Goal: Task Accomplishment & Management: Use online tool/utility

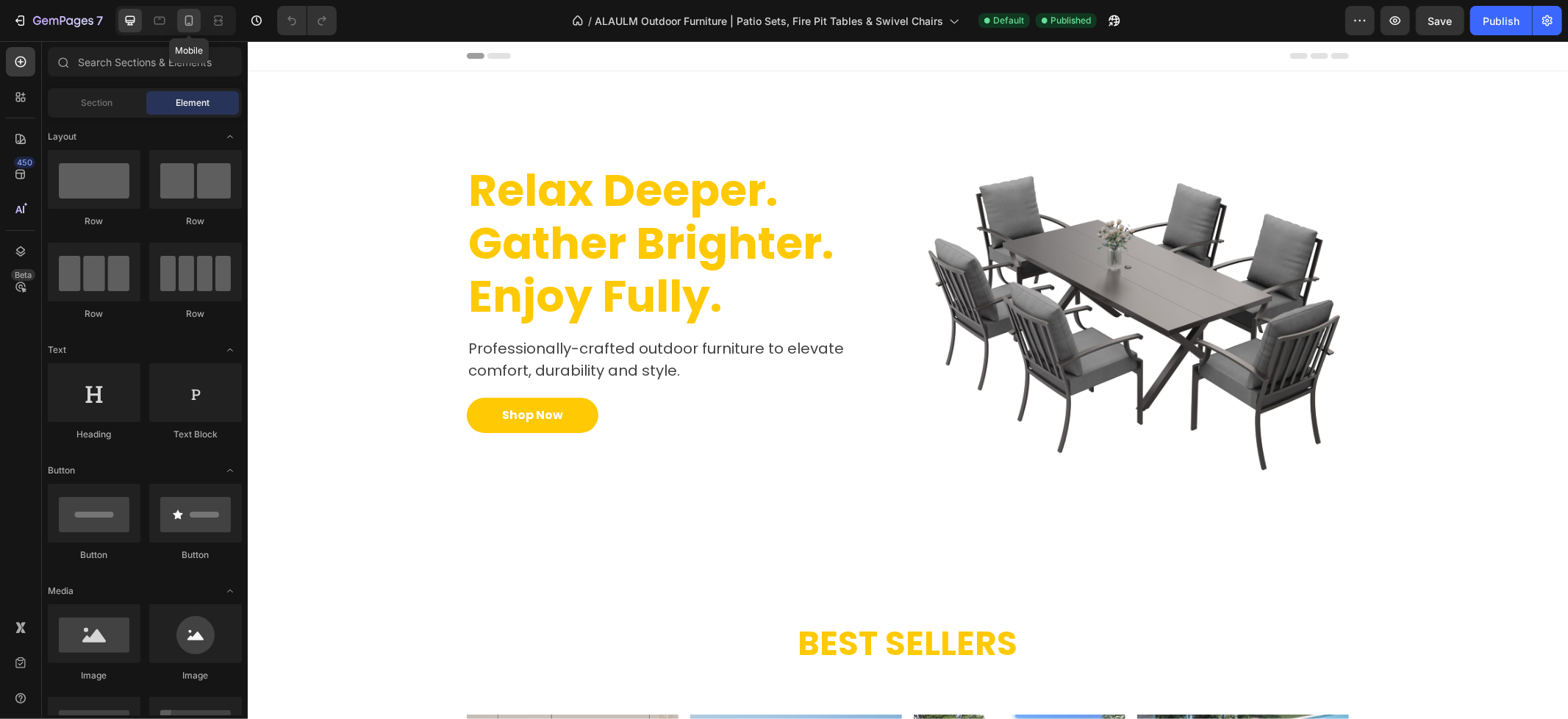
click at [186, 18] on icon at bounding box center [188, 20] width 8 height 10
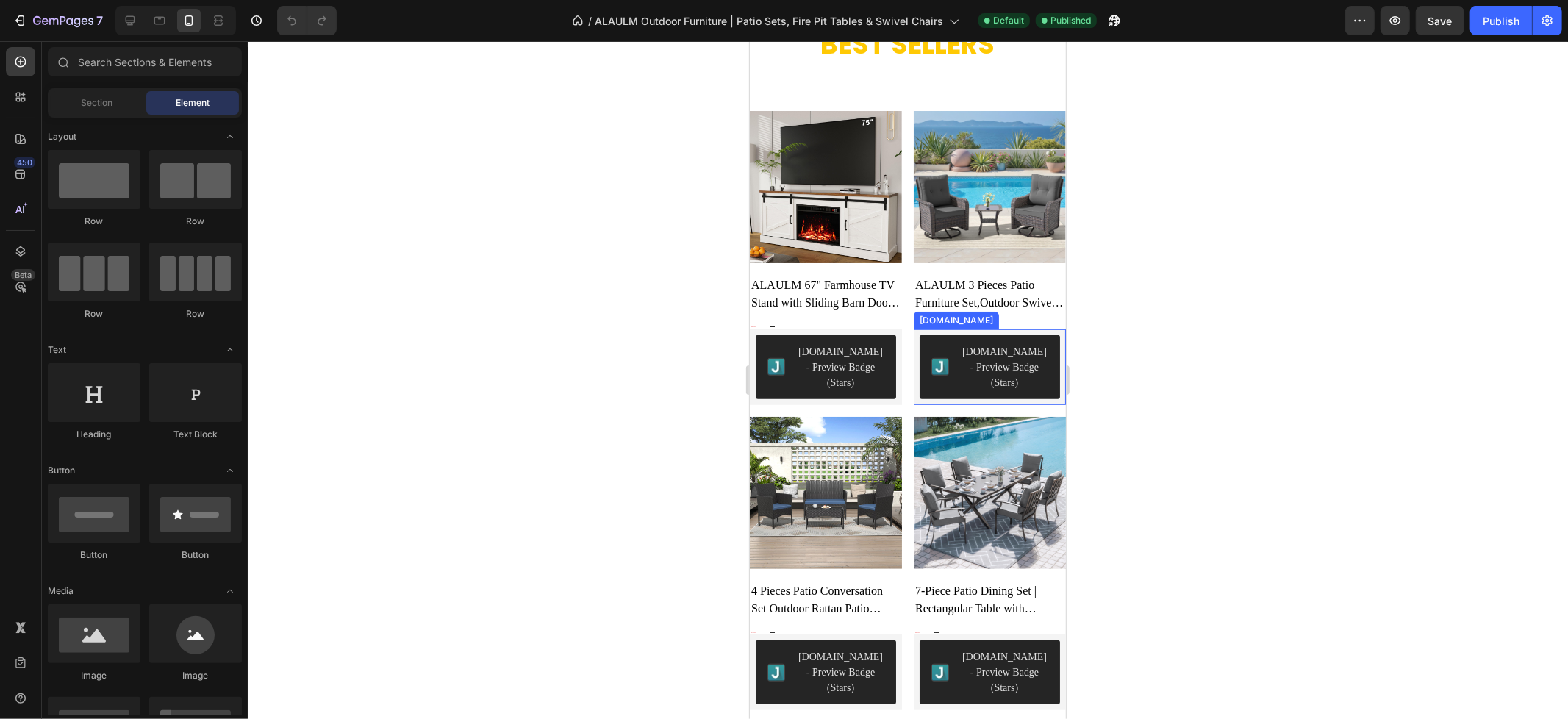
scroll to position [653, 0]
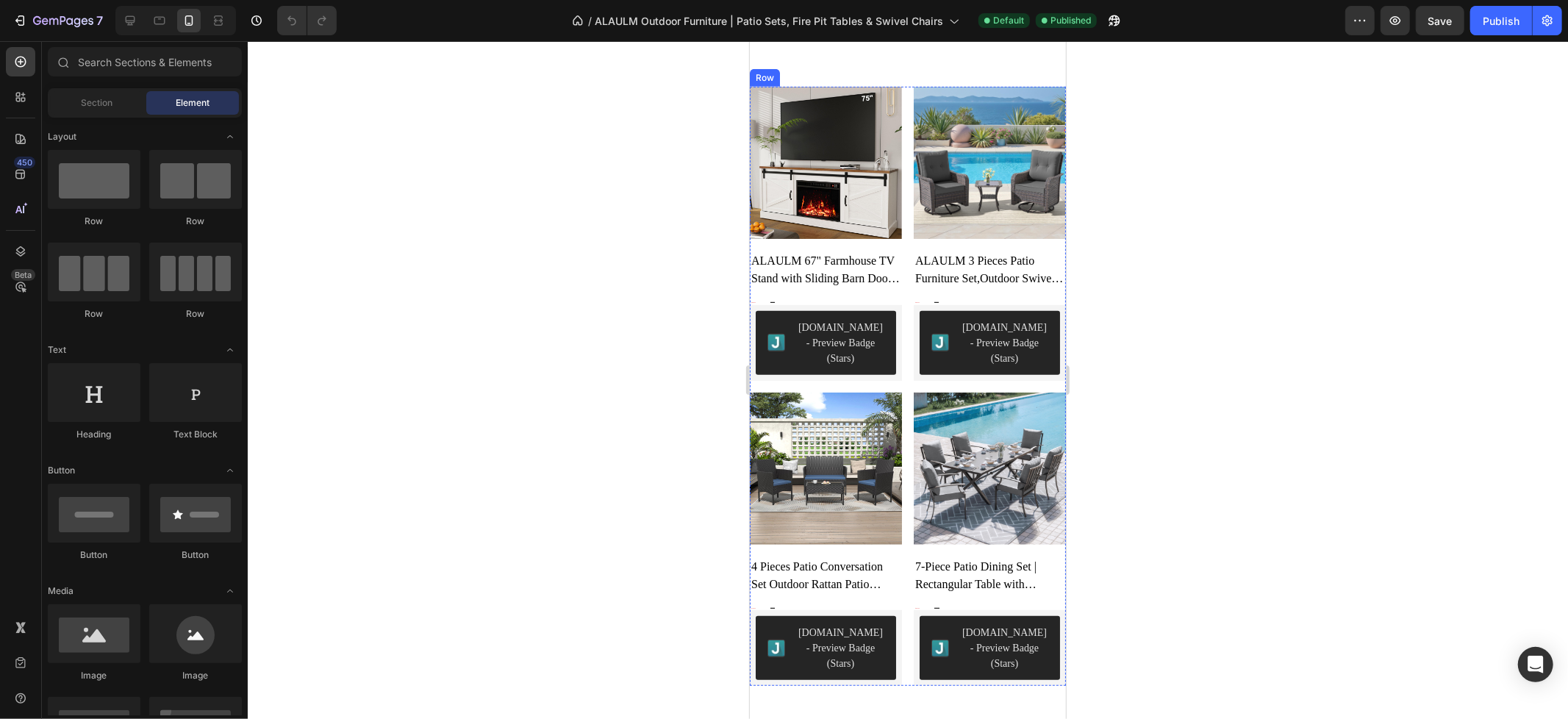
click at [776, 289] on div "Product Images ALAULM 67" Farmhouse TV Stand with Sliding Barn Doors & Storage …" at bounding box center [824, 233] width 152 height 294
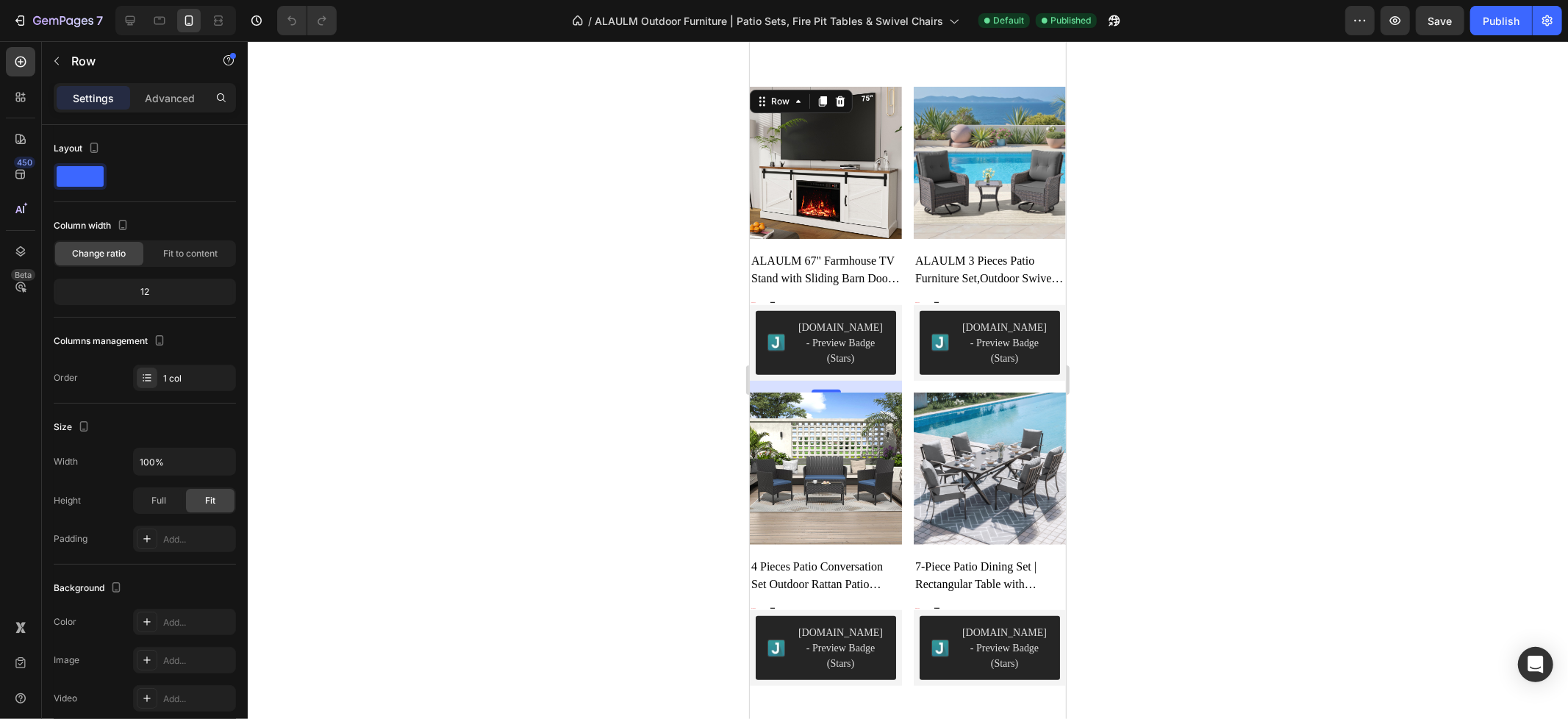
click at [768, 300] on div "$329.99" at bounding box center [772, 302] width 7 height 4
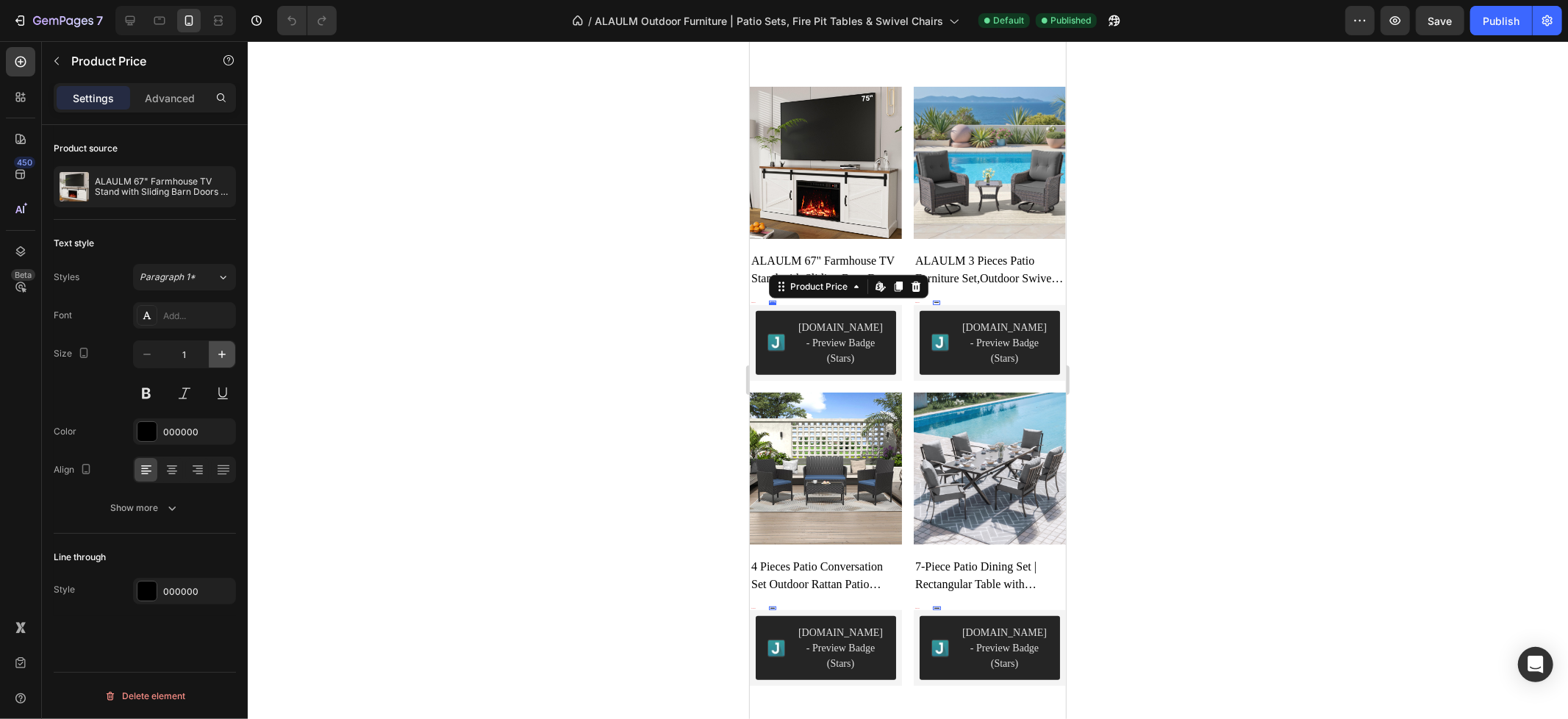
click at [226, 360] on icon "button" at bounding box center [222, 354] width 14 height 14
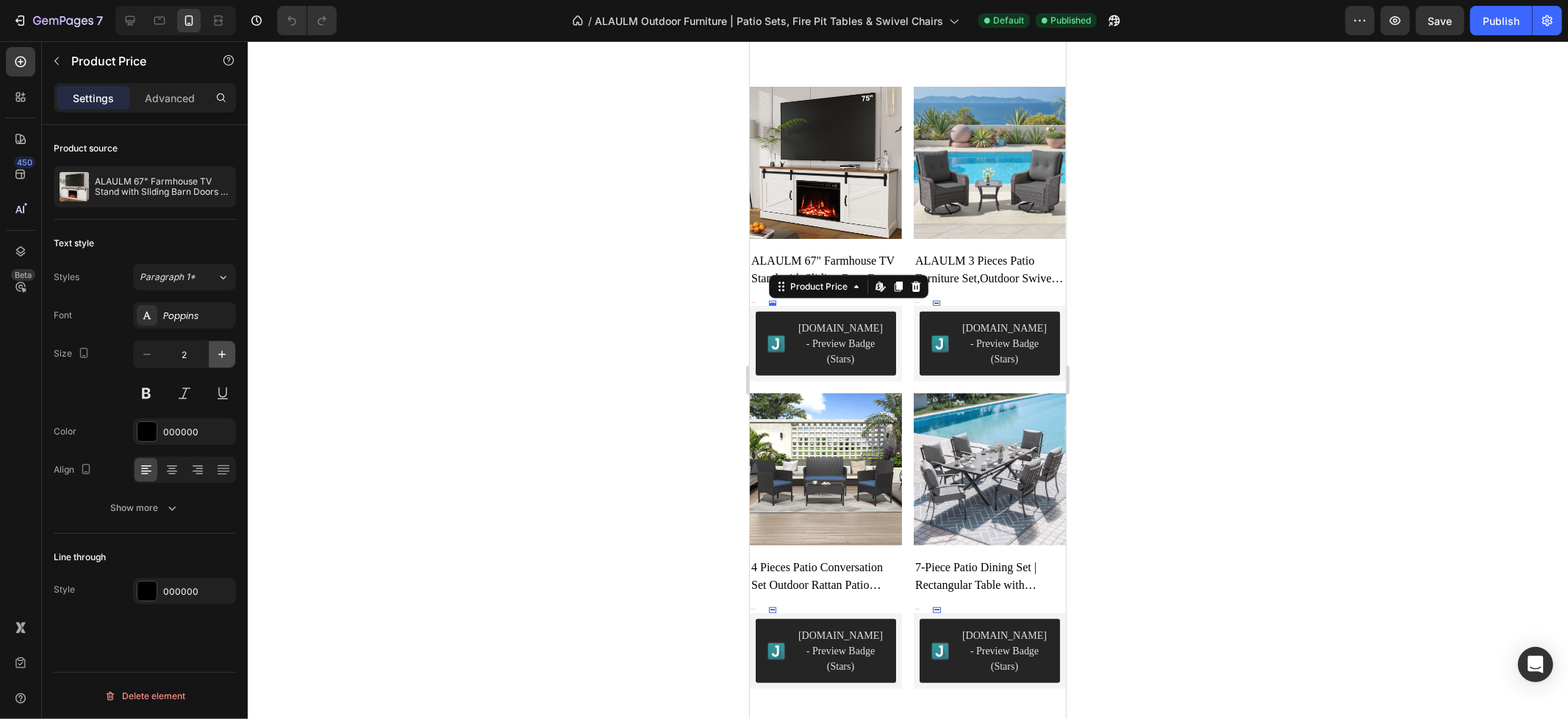
click at [226, 360] on icon "button" at bounding box center [222, 354] width 14 height 14
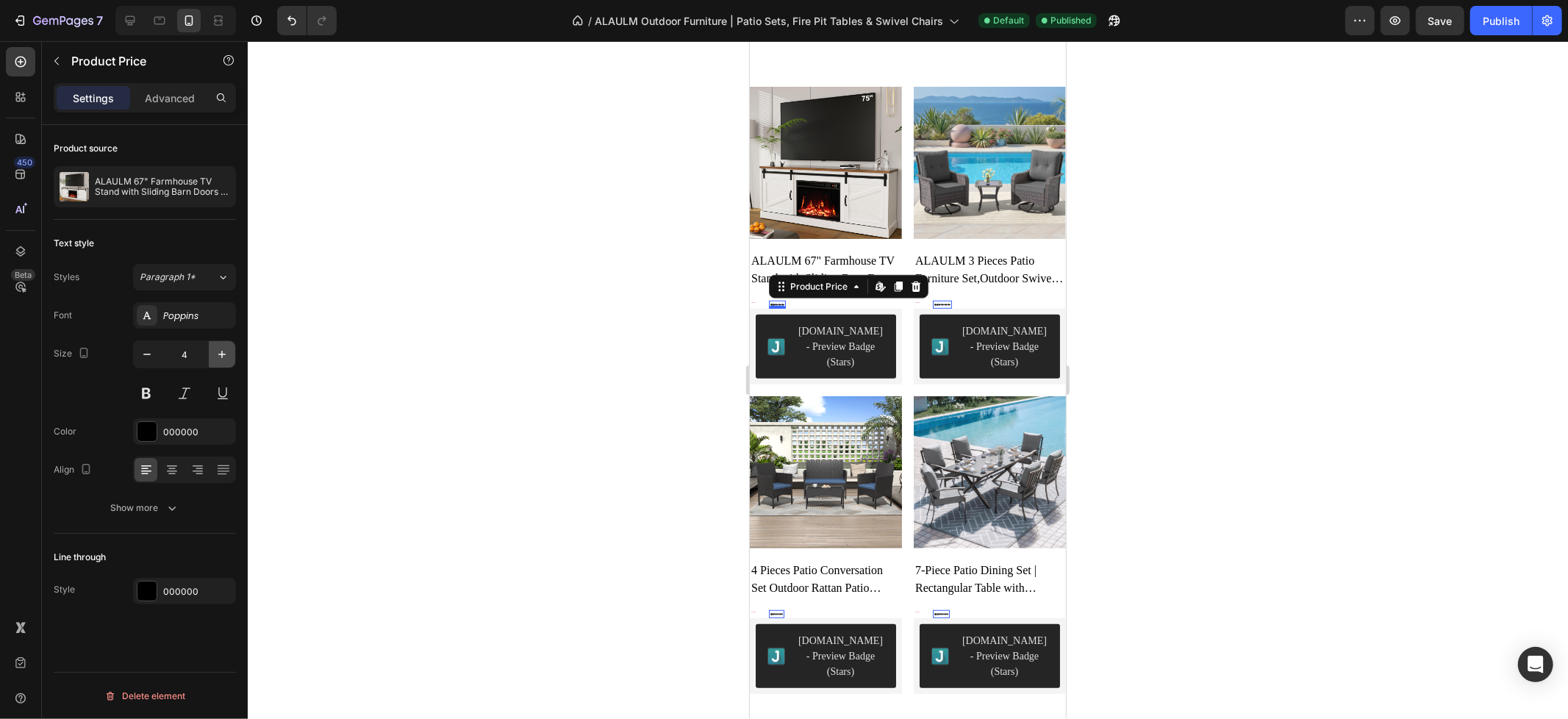
click at [226, 360] on icon "button" at bounding box center [222, 354] width 14 height 14
click at [225, 360] on icon "button" at bounding box center [222, 354] width 14 height 14
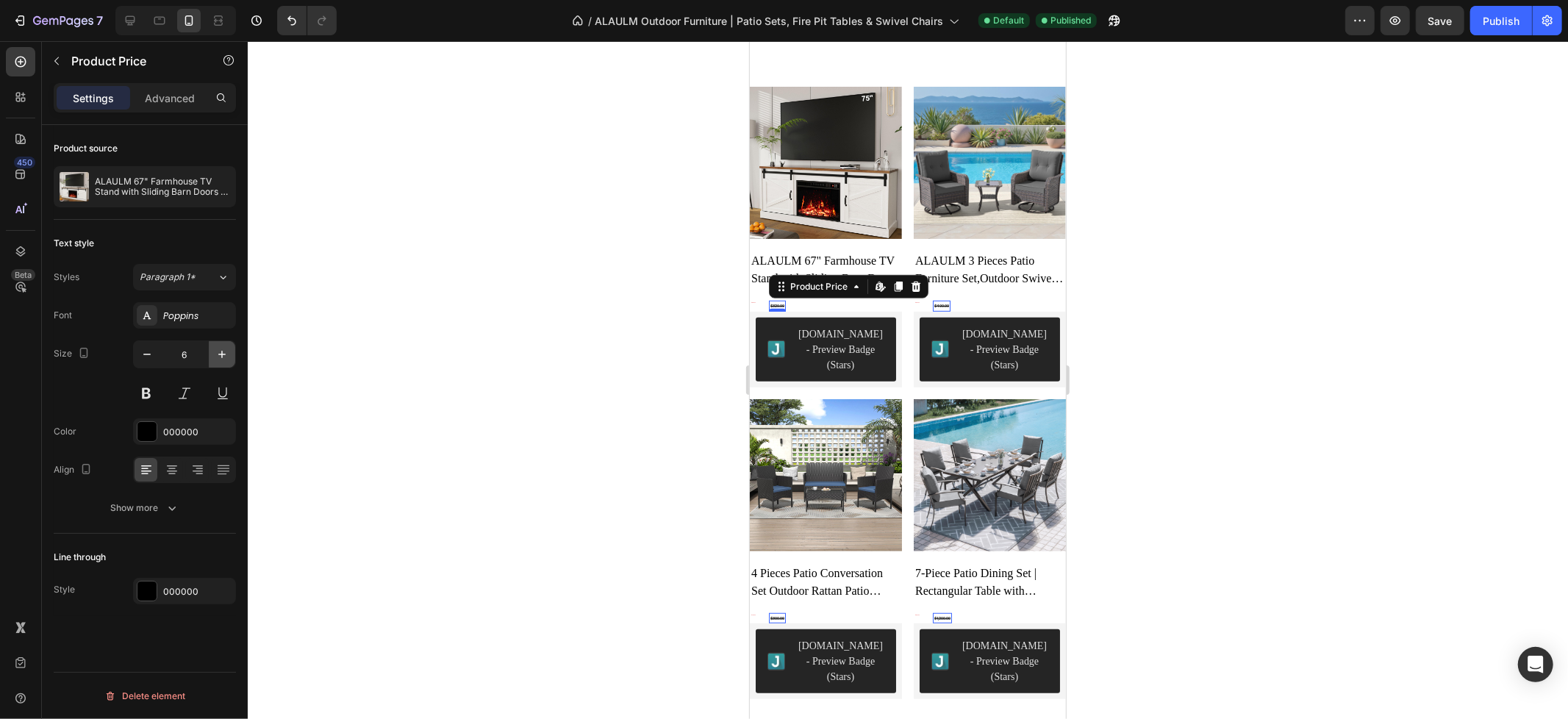
click at [225, 360] on icon "button" at bounding box center [222, 354] width 14 height 14
click at [224, 359] on icon "button" at bounding box center [222, 354] width 14 height 14
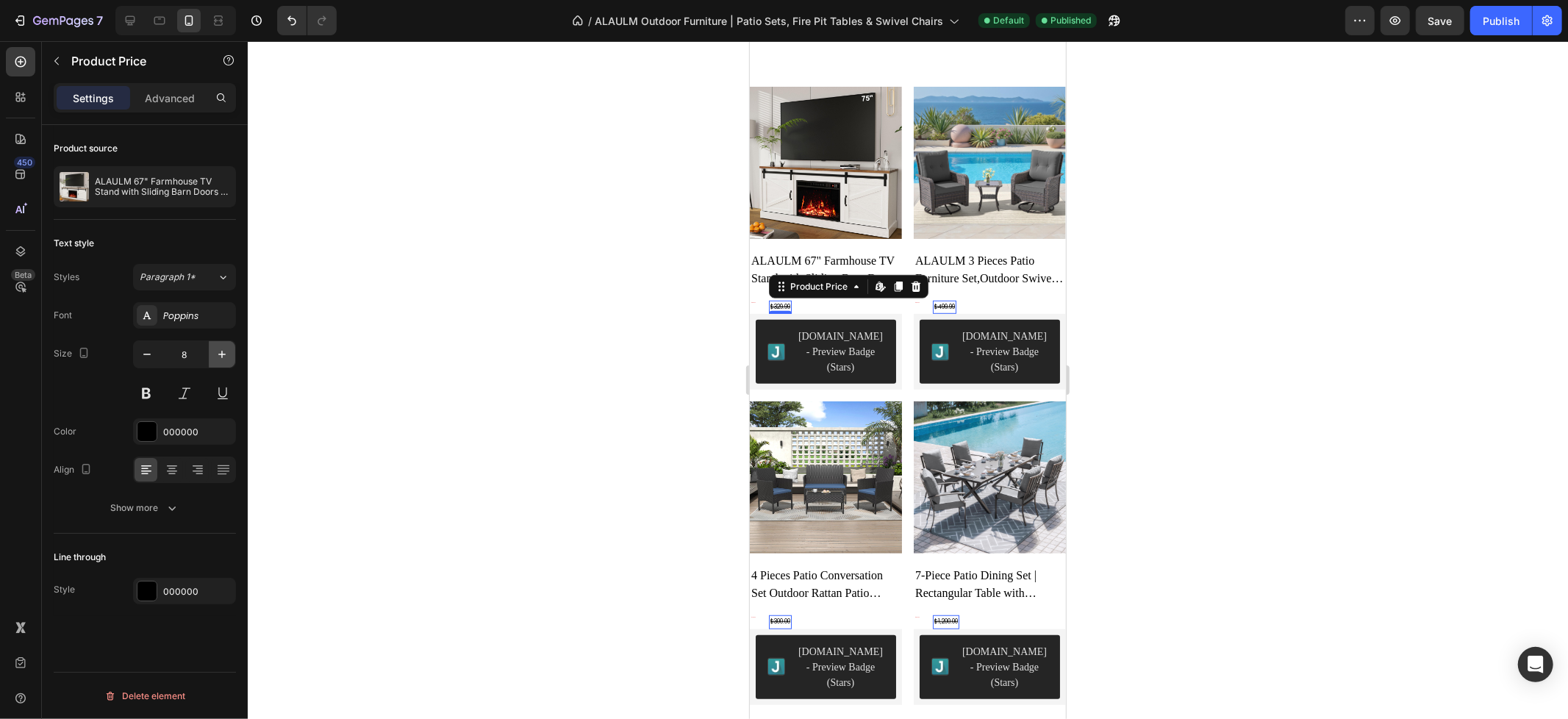
click at [224, 359] on icon "button" at bounding box center [222, 354] width 14 height 14
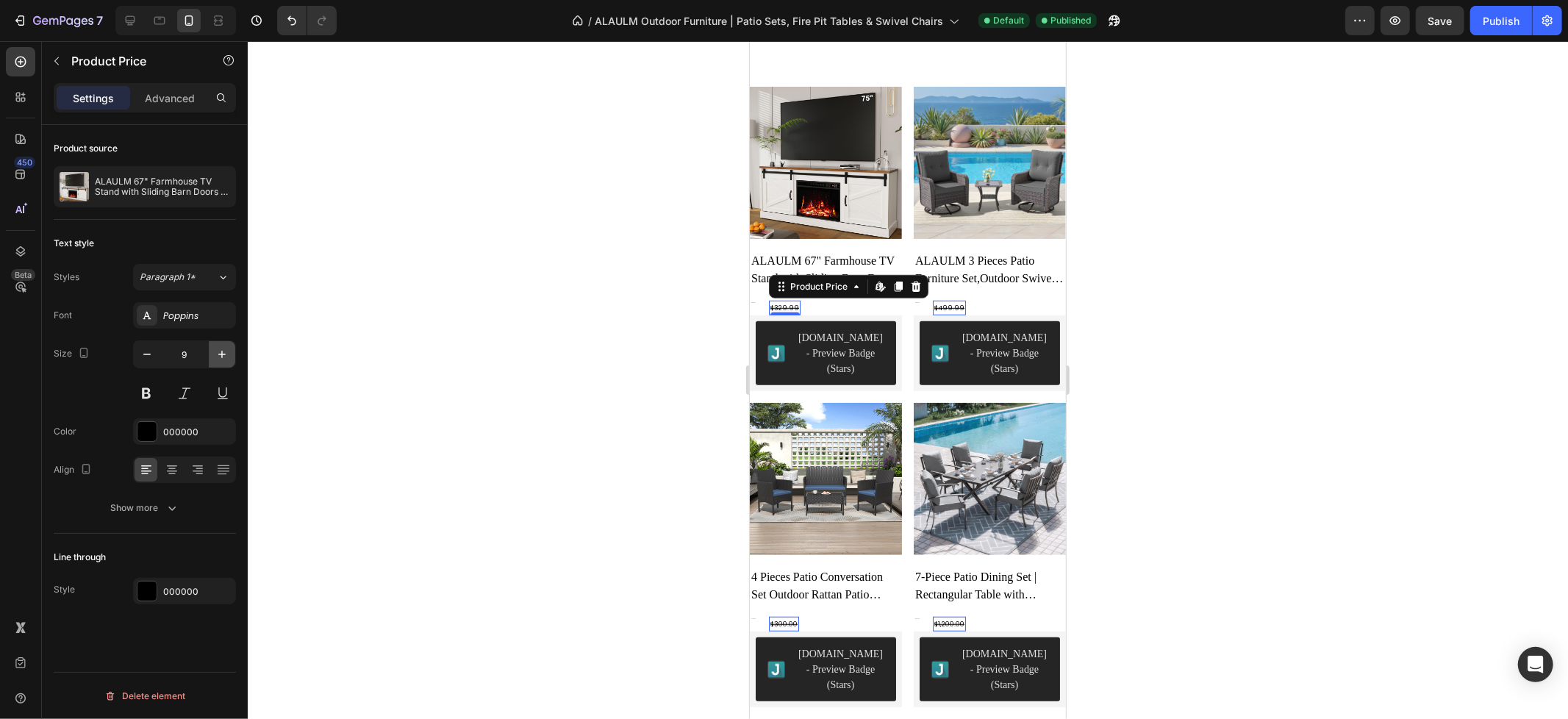
click at [224, 359] on icon "button" at bounding box center [222, 354] width 14 height 14
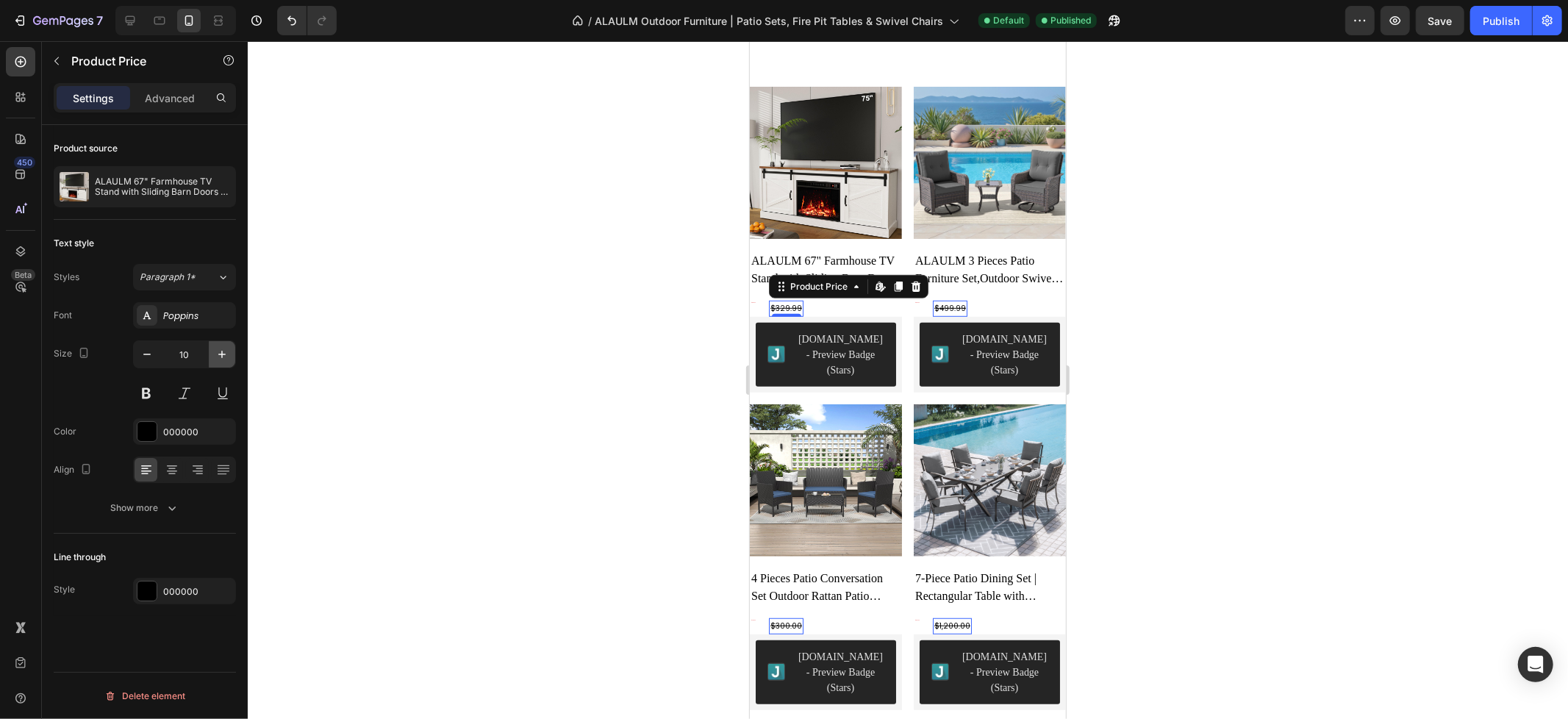
click at [224, 359] on icon "button" at bounding box center [222, 354] width 14 height 14
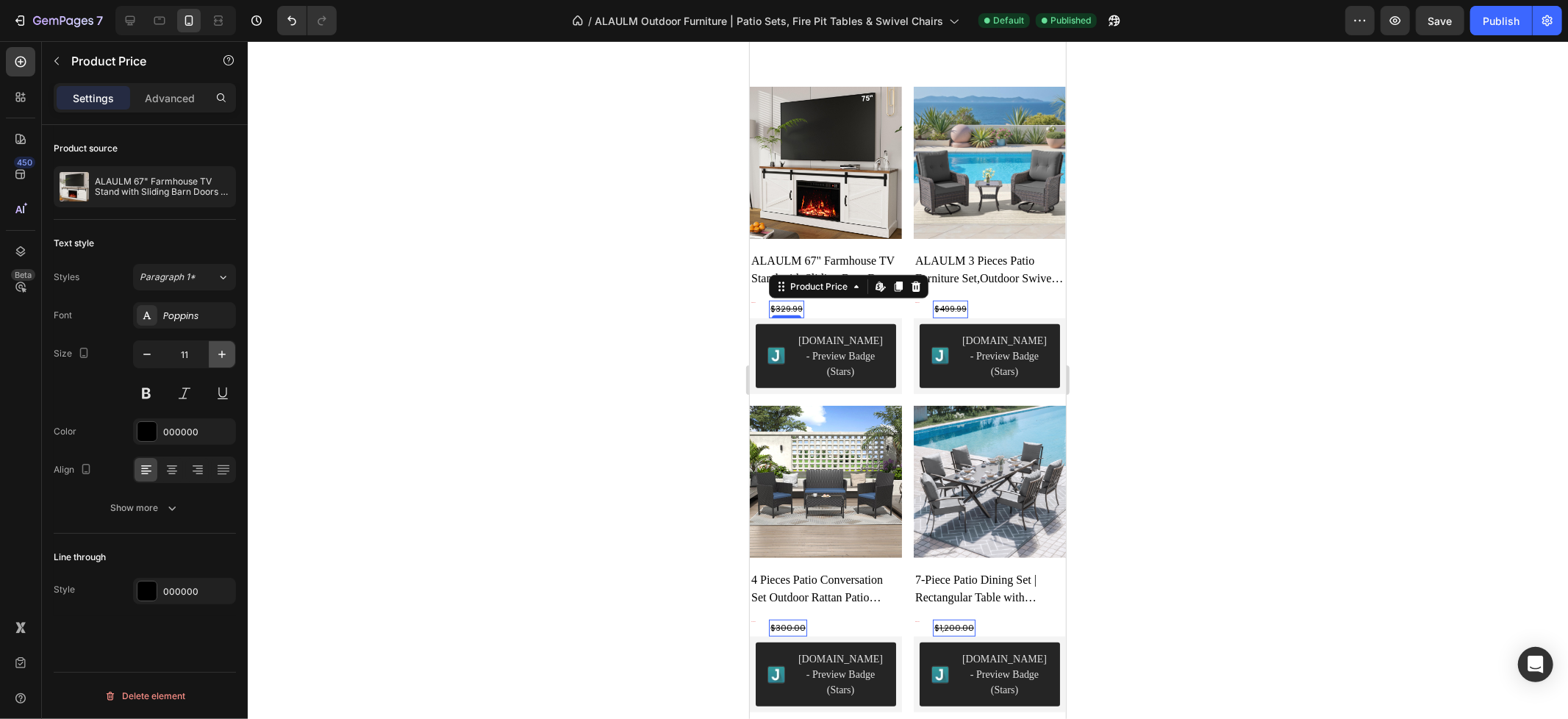
click at [224, 359] on icon "button" at bounding box center [222, 354] width 14 height 14
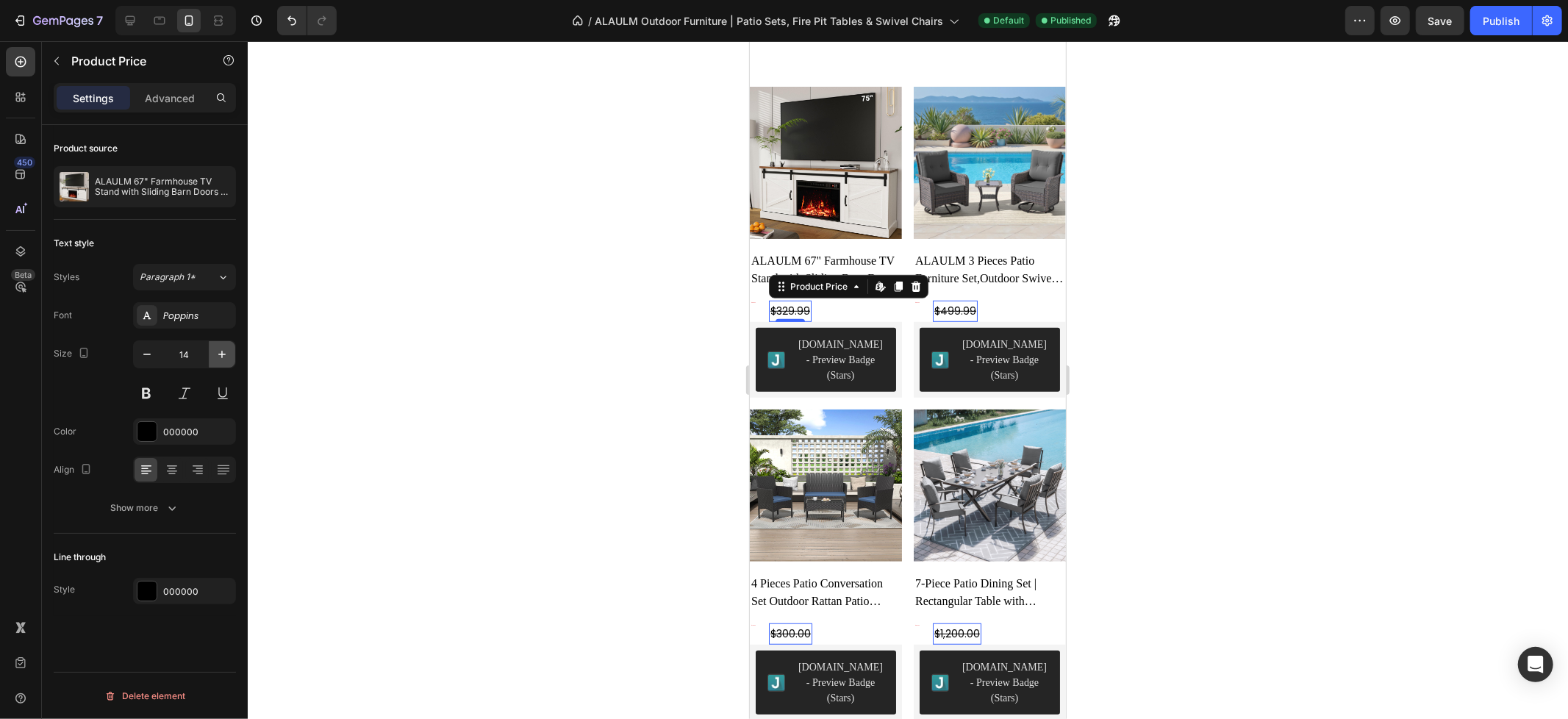
click at [221, 356] on icon "button" at bounding box center [222, 354] width 14 height 14
type input "15"
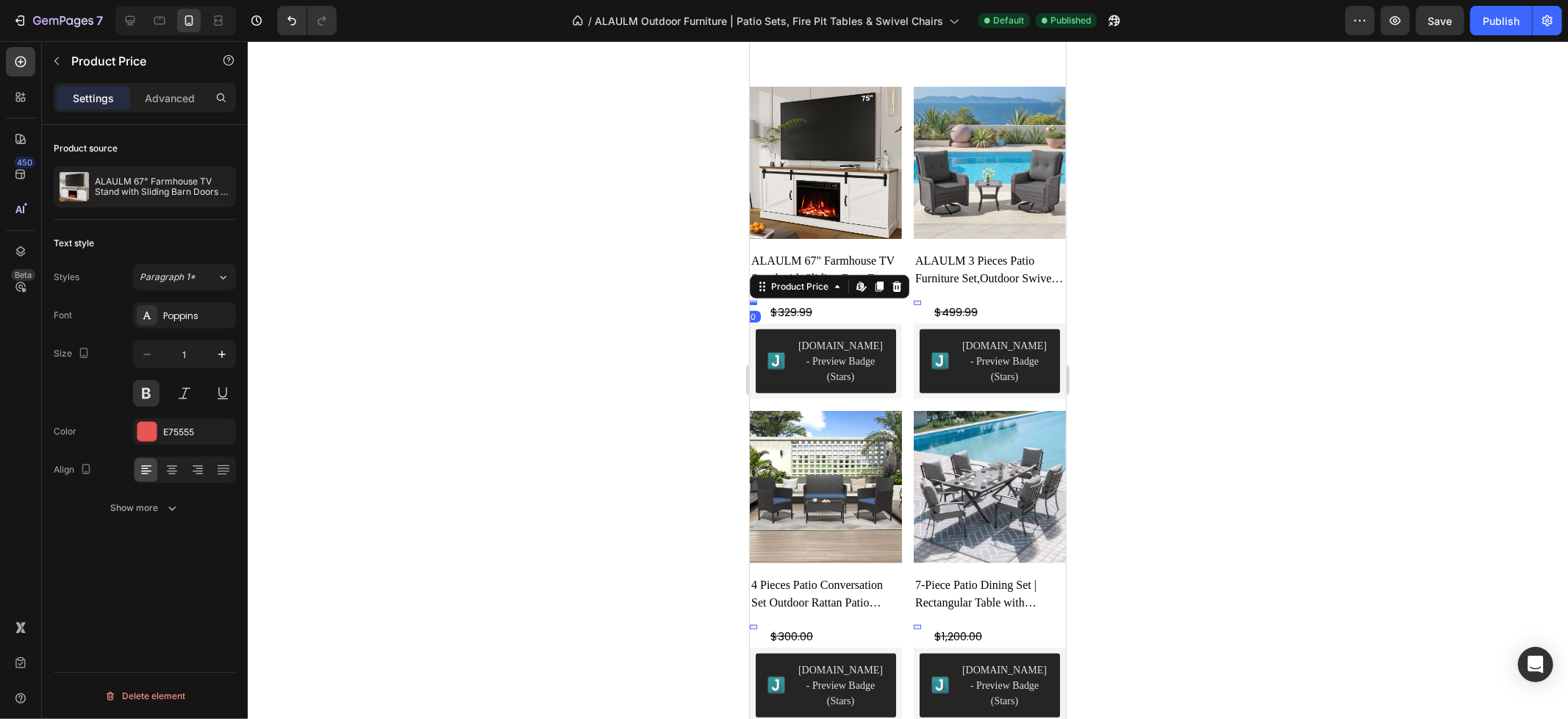
click at [751, 300] on div "$239.99 Product Price Edit content in Shopify 0 Product Price Edit content in S…" at bounding box center [752, 302] width 7 height 4
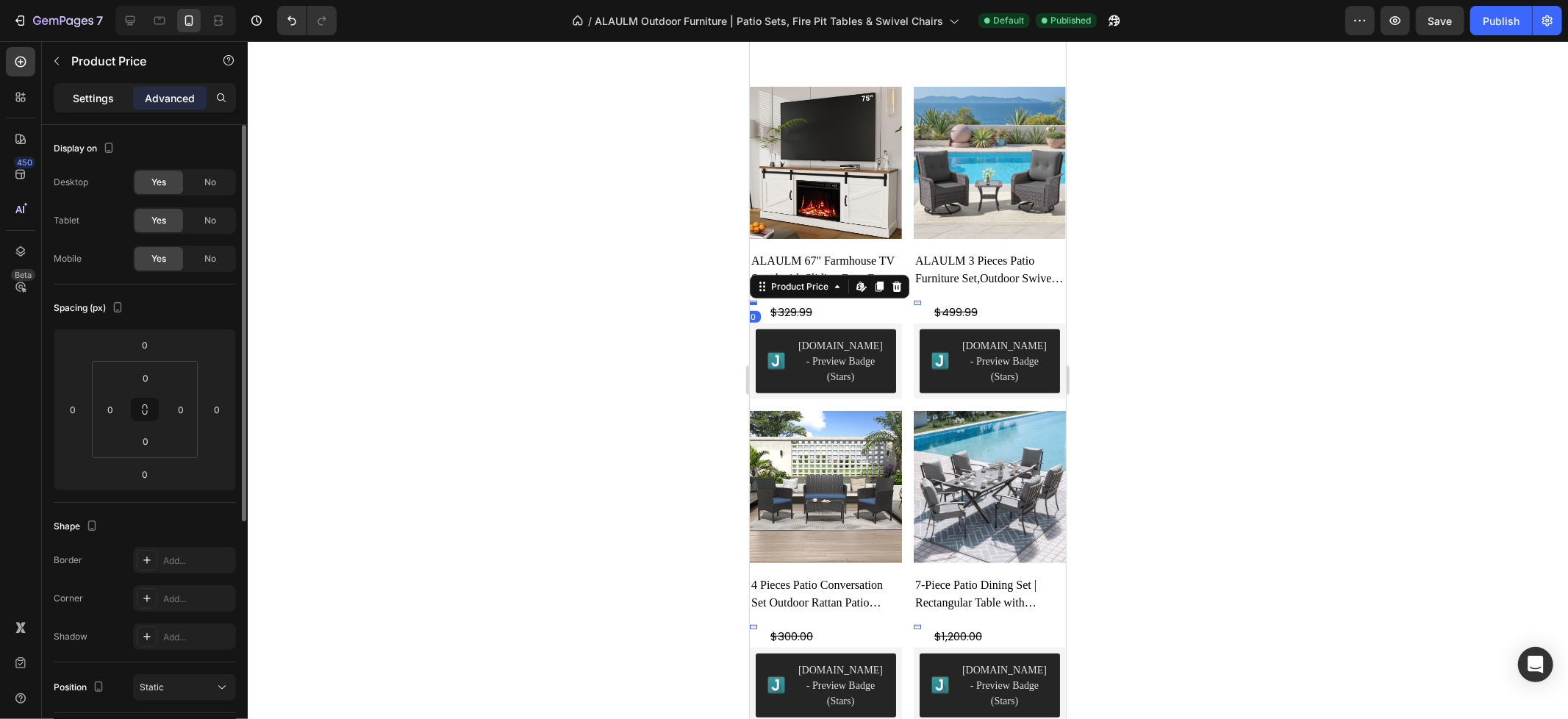
click at [104, 97] on p "Settings" at bounding box center [93, 98] width 41 height 15
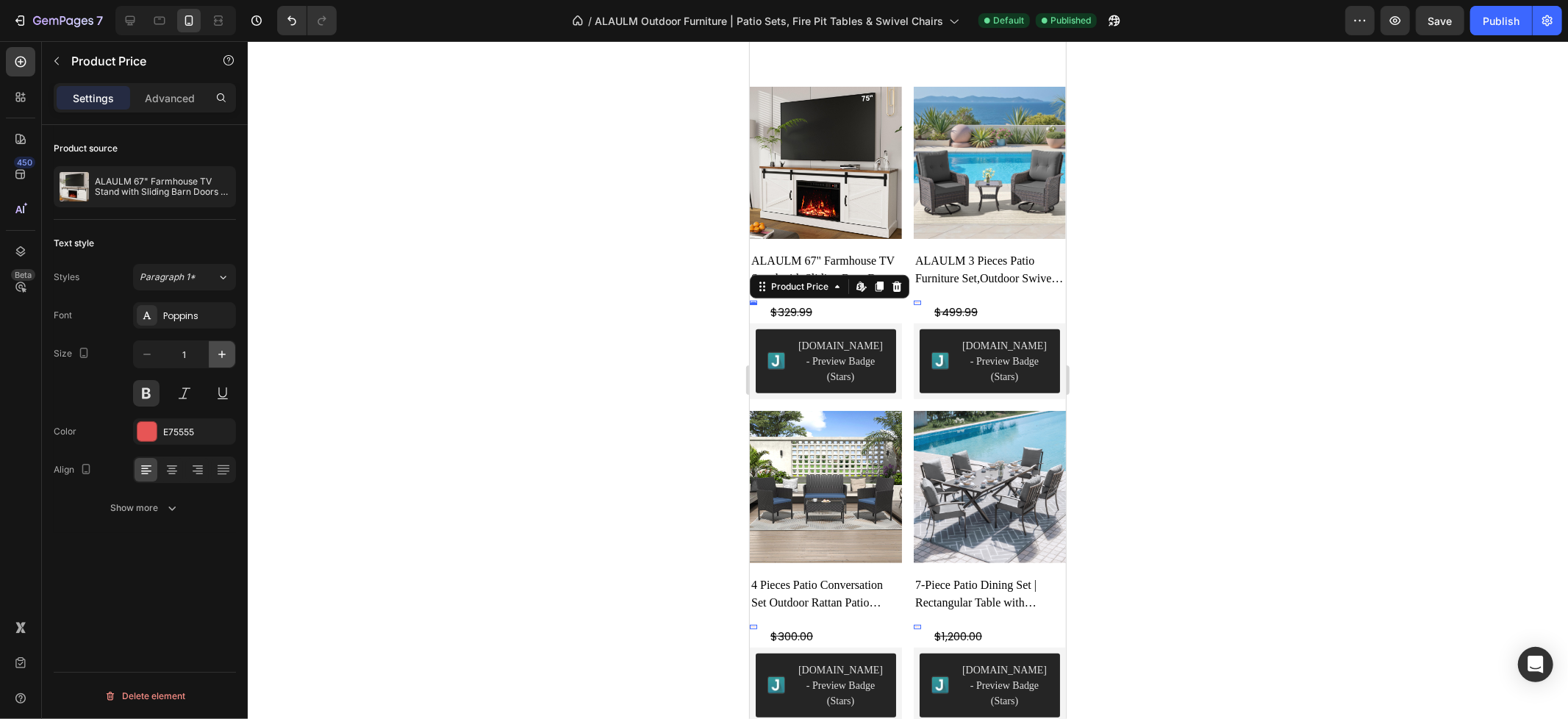
click at [225, 351] on icon "button" at bounding box center [222, 354] width 14 height 14
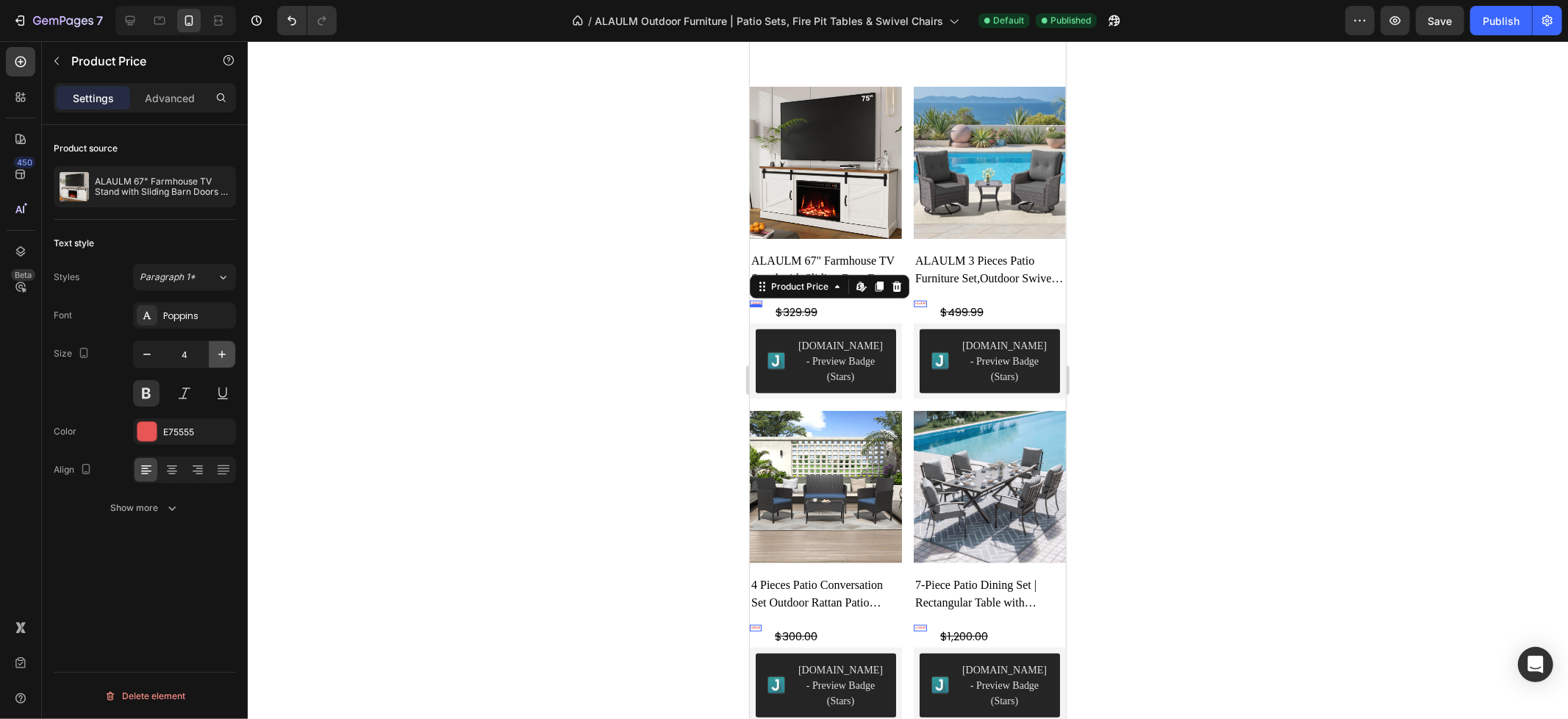
click at [225, 351] on icon "button" at bounding box center [222, 354] width 14 height 14
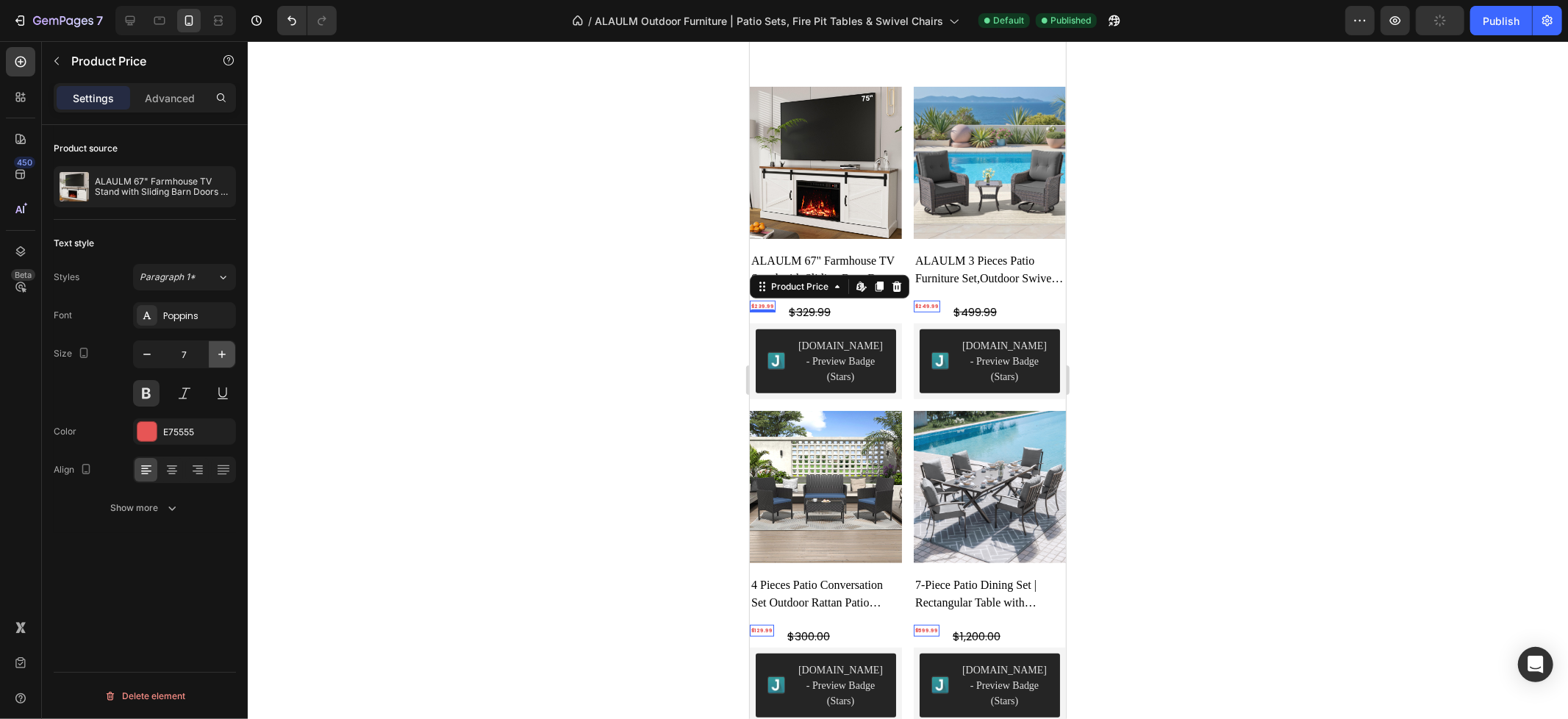
click at [225, 351] on icon "button" at bounding box center [222, 354] width 14 height 14
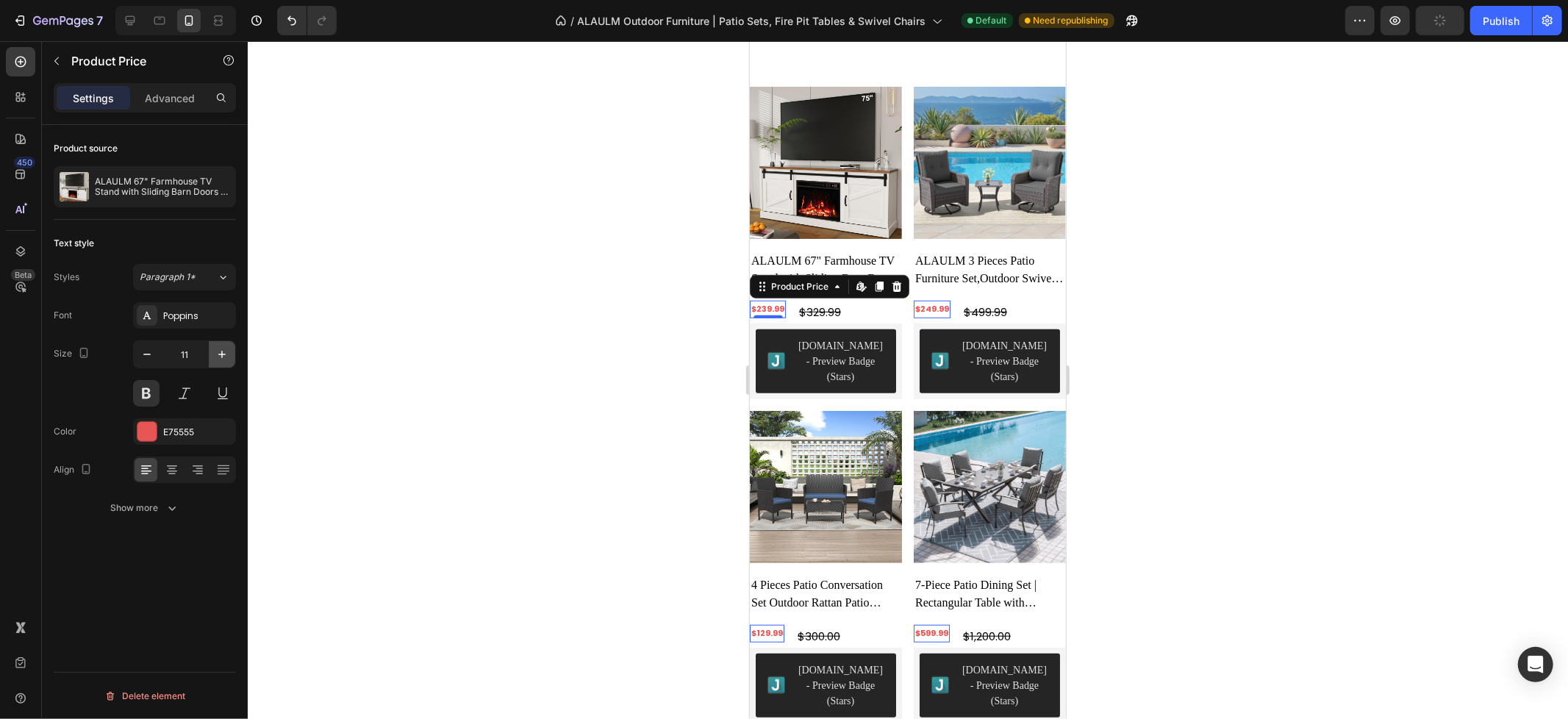
click at [225, 351] on icon "button" at bounding box center [222, 354] width 14 height 14
type input "15"
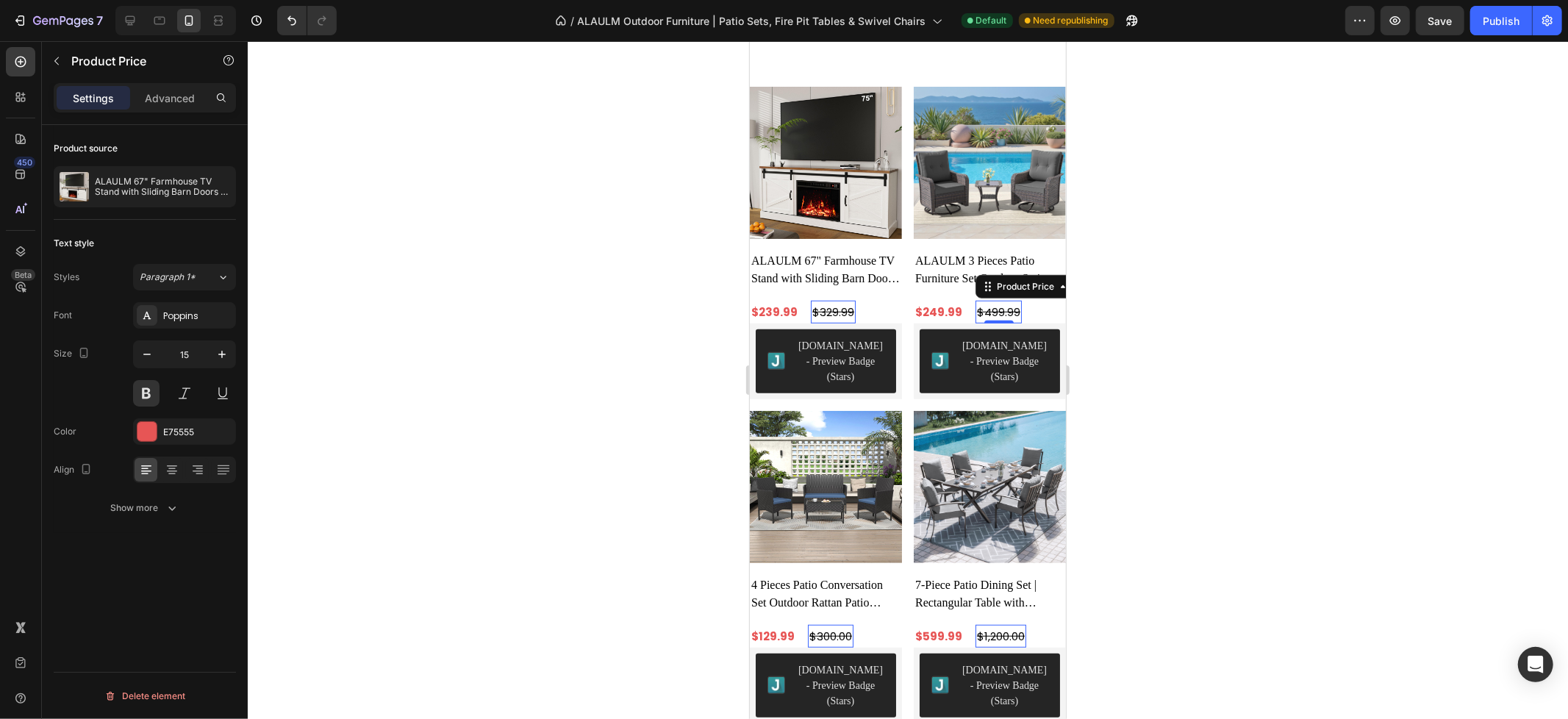
click at [854, 303] on div "$499.99" at bounding box center [832, 311] width 45 height 22
click at [828, 300] on div "$329.99" at bounding box center [832, 311] width 45 height 22
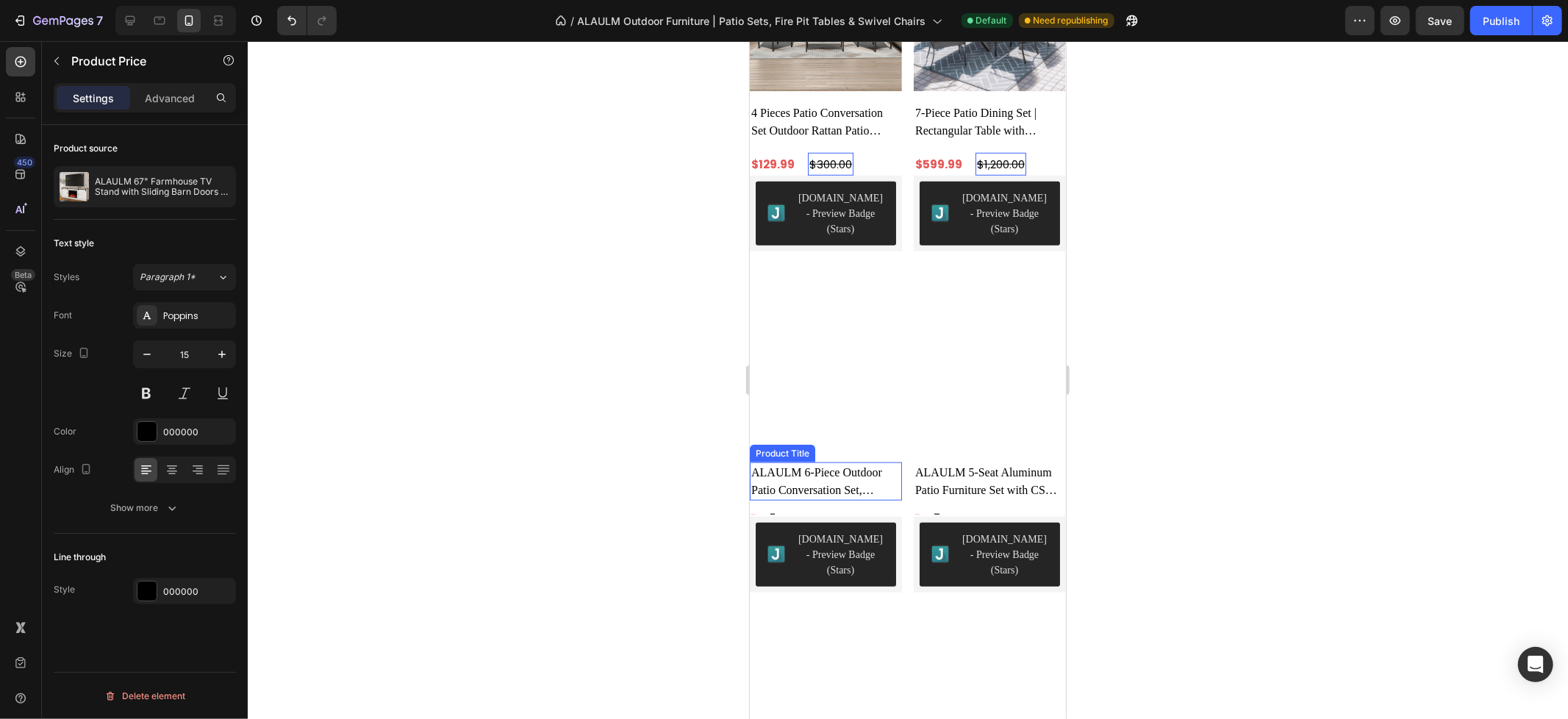
scroll to position [1143, 0]
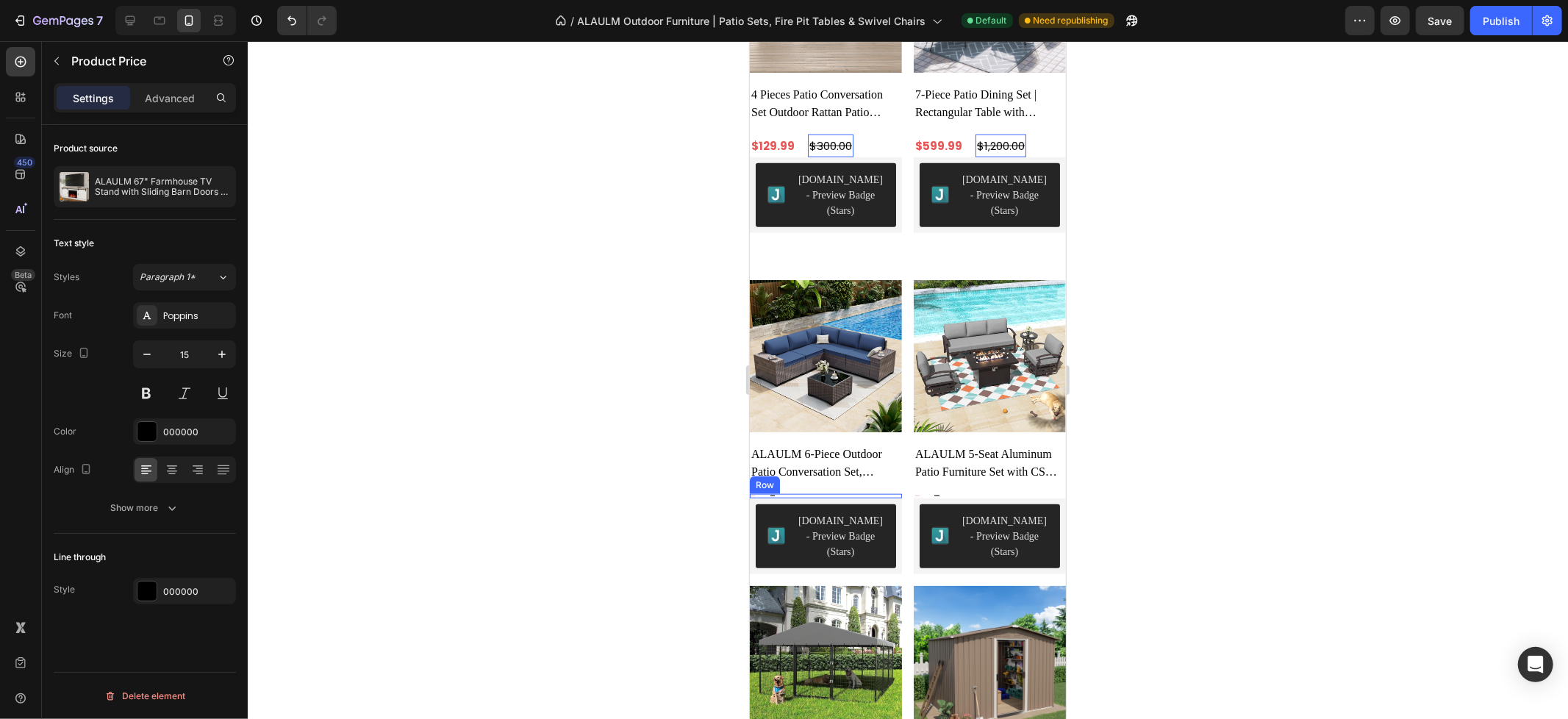
click at [761, 493] on div "$449.99 Product Price Product Price $699.00 Product Price Product Price Row" at bounding box center [824, 495] width 152 height 4
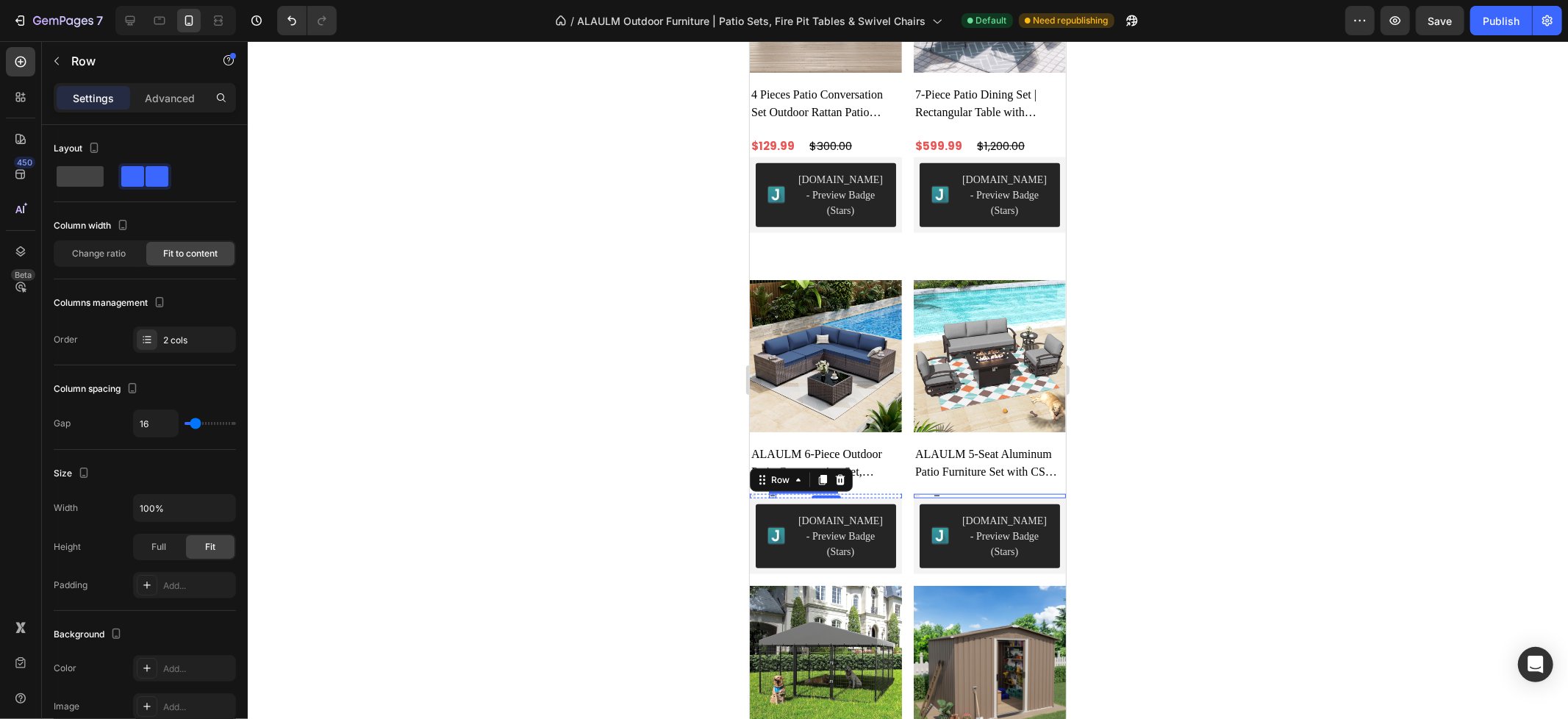
click at [768, 493] on div "$699.00 Product Price Product Price" at bounding box center [772, 495] width 7 height 4
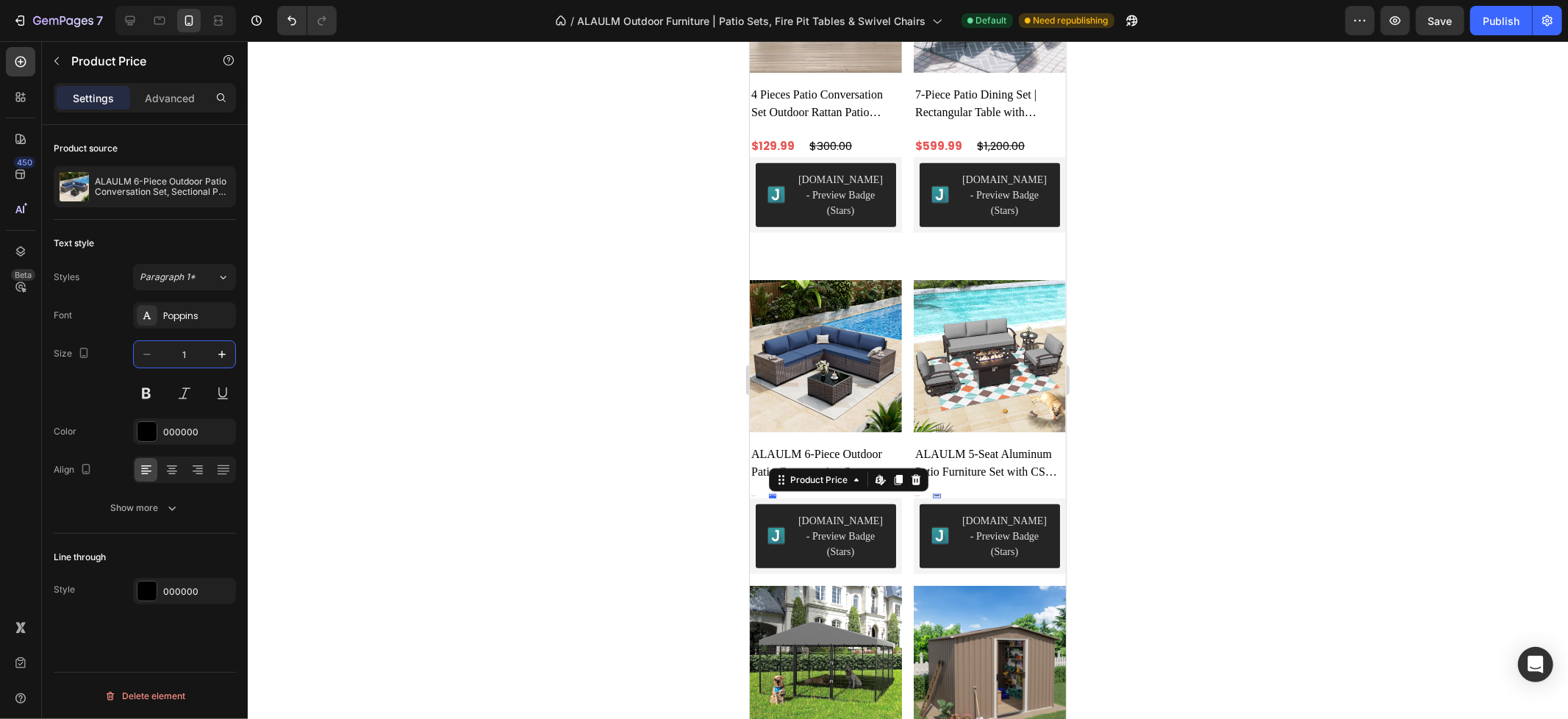
click at [186, 355] on input "1" at bounding box center [185, 354] width 48 height 26
type input "15"
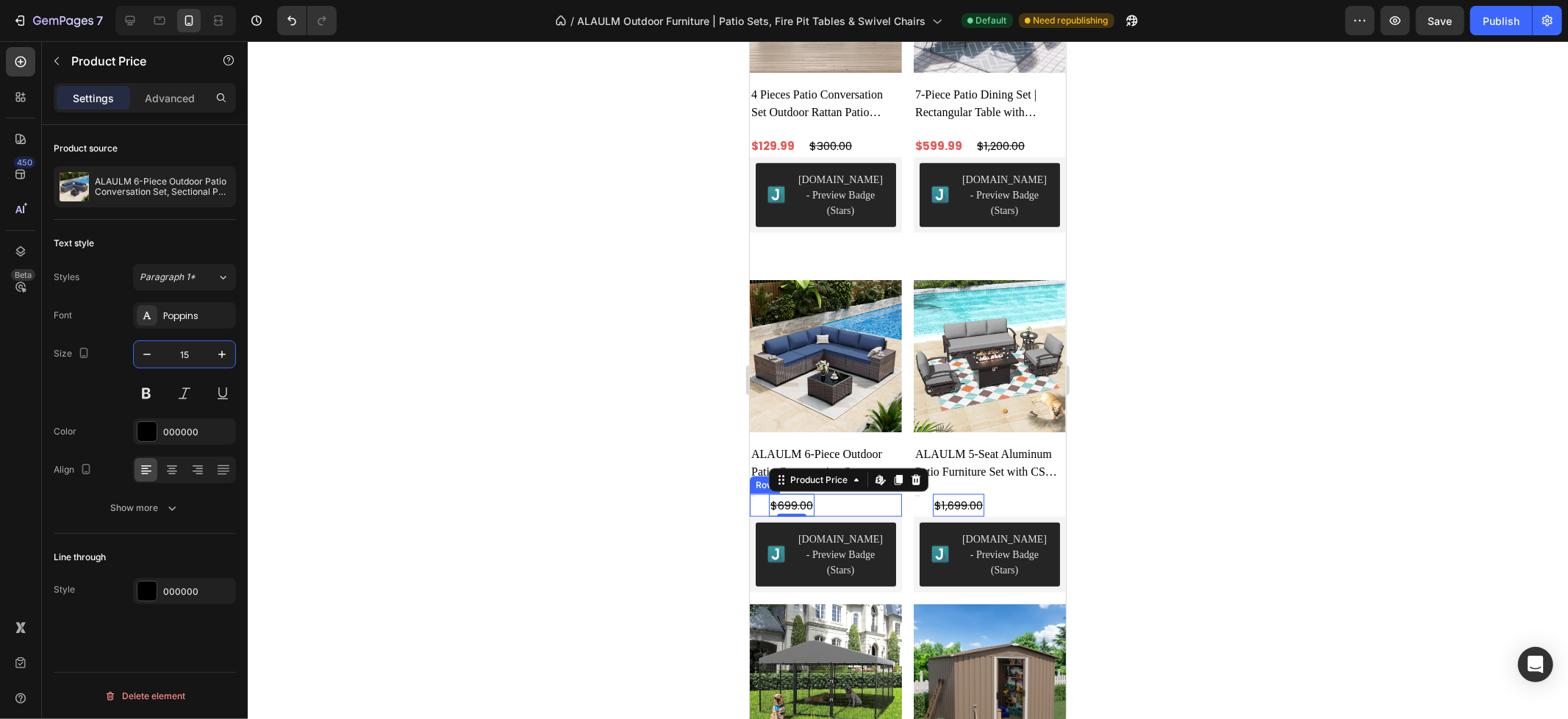
click at [755, 493] on div "$449.99 Product Price Product Price $699.00 Product Price Edit content in Shopi…" at bounding box center [824, 504] width 152 height 22
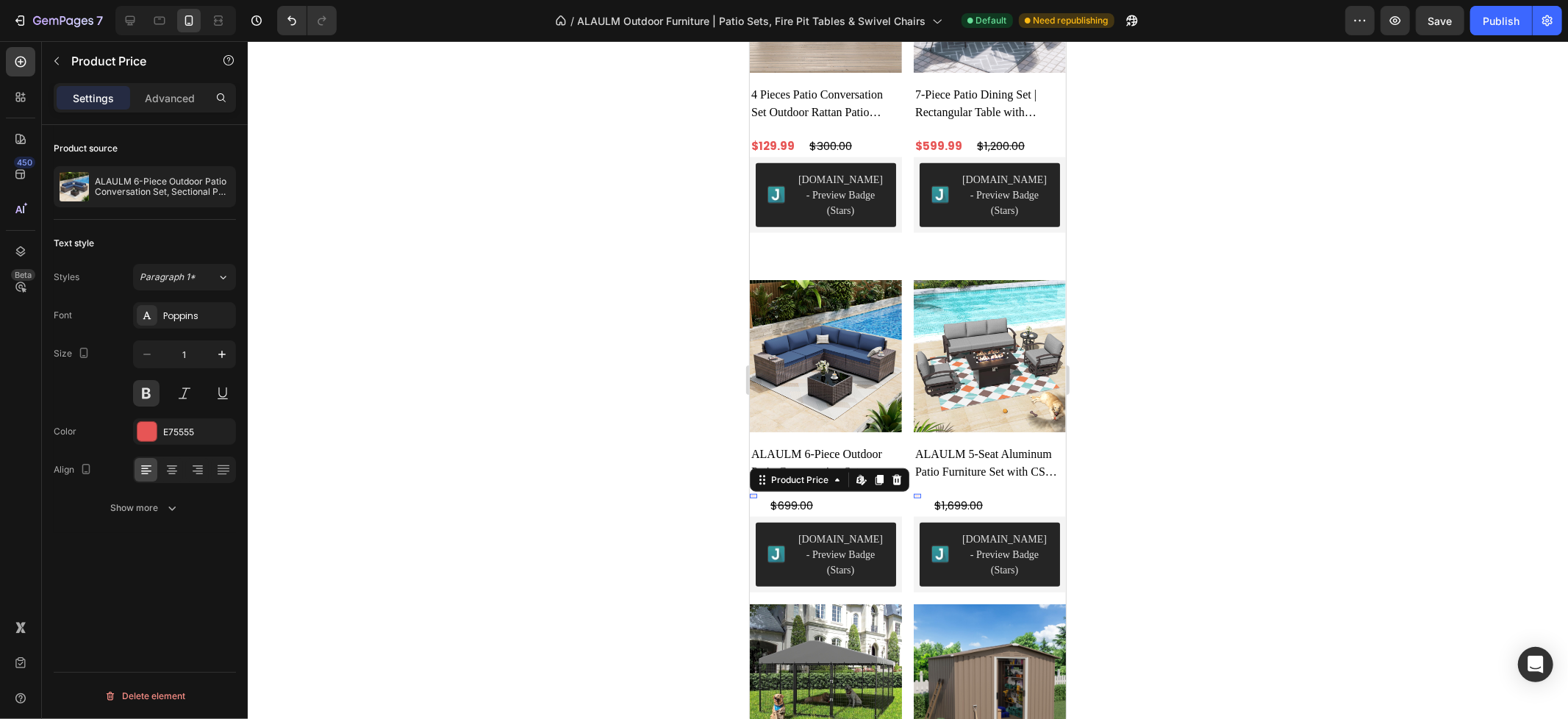
click at [753, 493] on div "$449.99 Product Price Edit content in Shopify 0 Product Price Edit content in S…" at bounding box center [752, 495] width 7 height 4
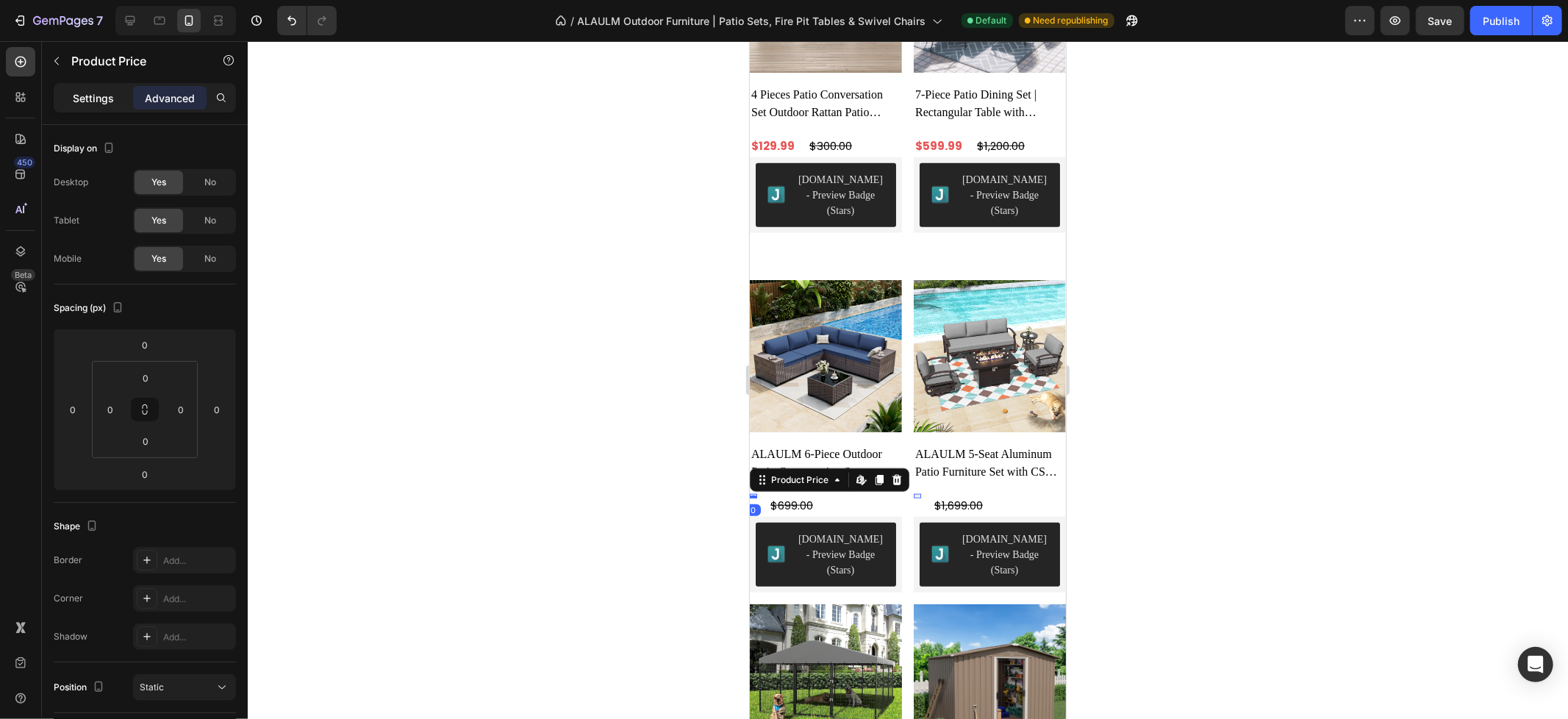
click at [99, 92] on p "Settings" at bounding box center [93, 98] width 41 height 15
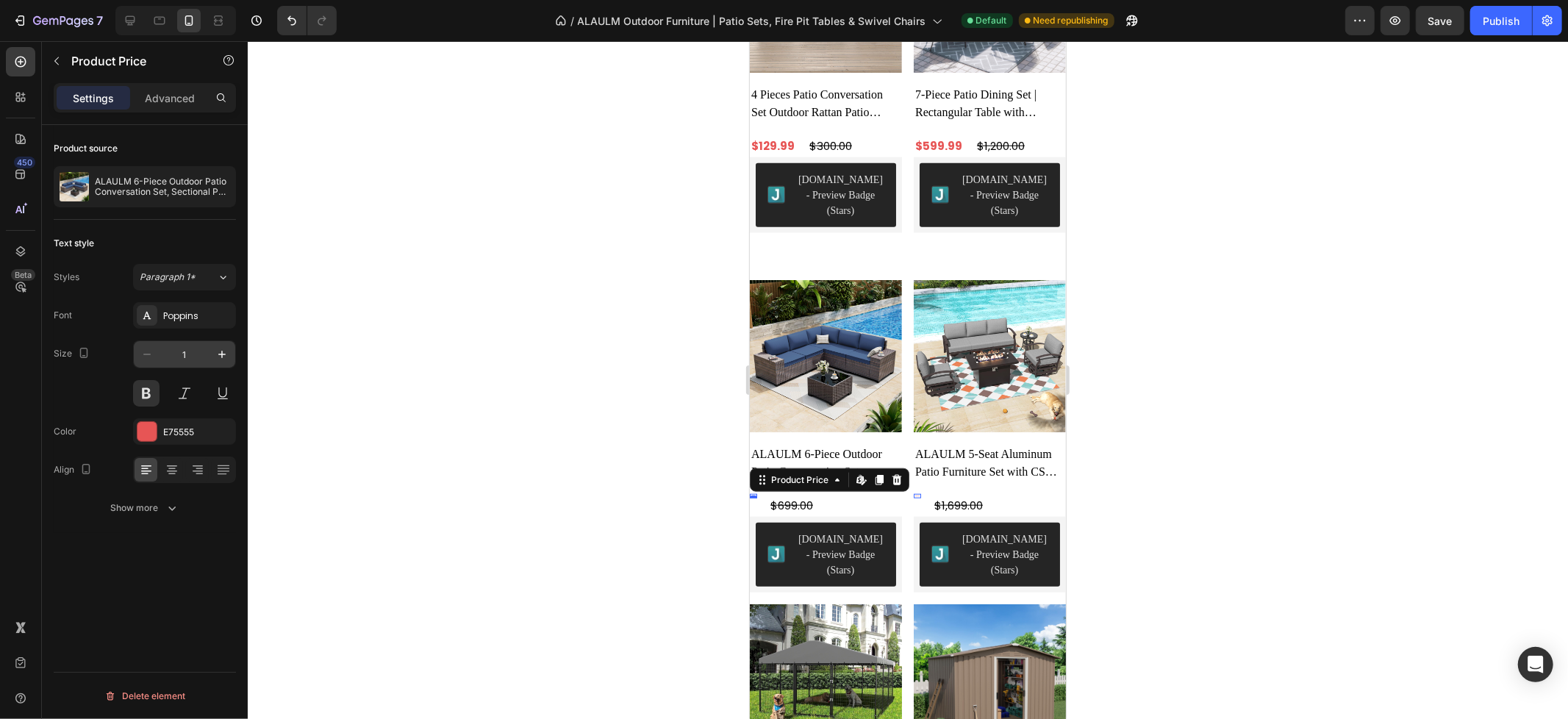
drag, startPoint x: 189, startPoint y: 355, endPoint x: 204, endPoint y: 355, distance: 15.0
click at [189, 355] on input "1" at bounding box center [185, 354] width 48 height 26
type input "15"
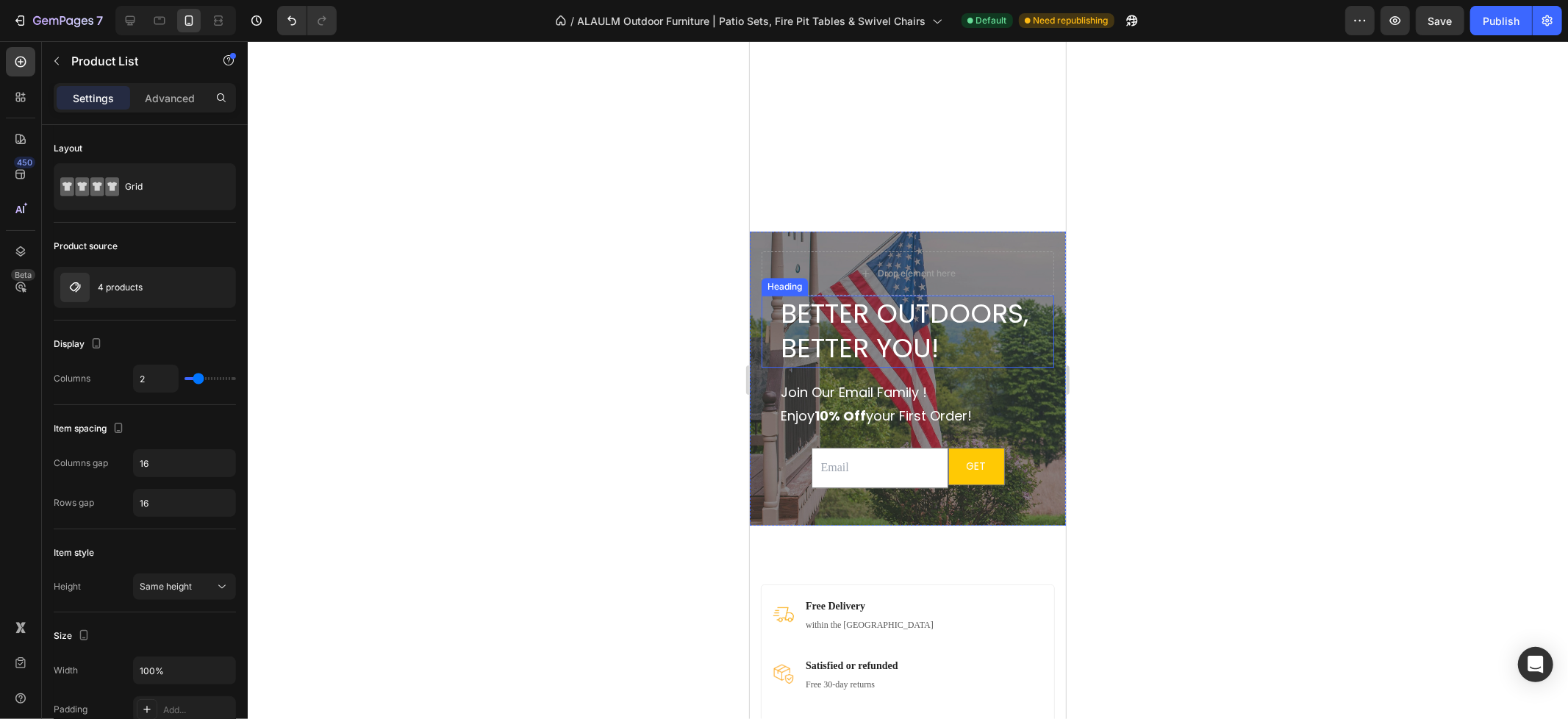
scroll to position [4006, 0]
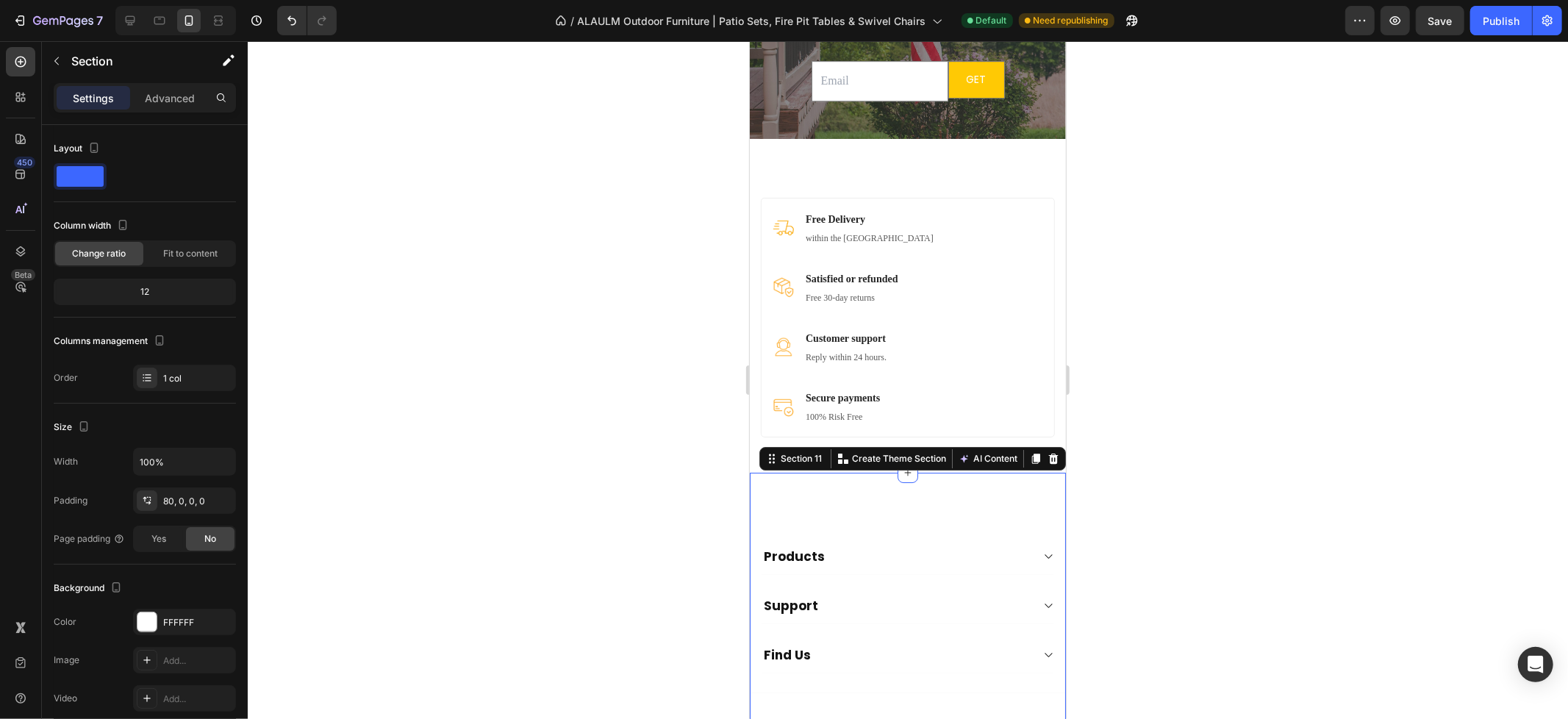
click at [870, 502] on div "Products Text block Outdoor Furniture Button Indoor Furniture Button Heating Bu…" at bounding box center [907, 618] width 316 height 293
click at [849, 530] on div "Products Support Find Us Accordion Row" at bounding box center [907, 605] width 316 height 149
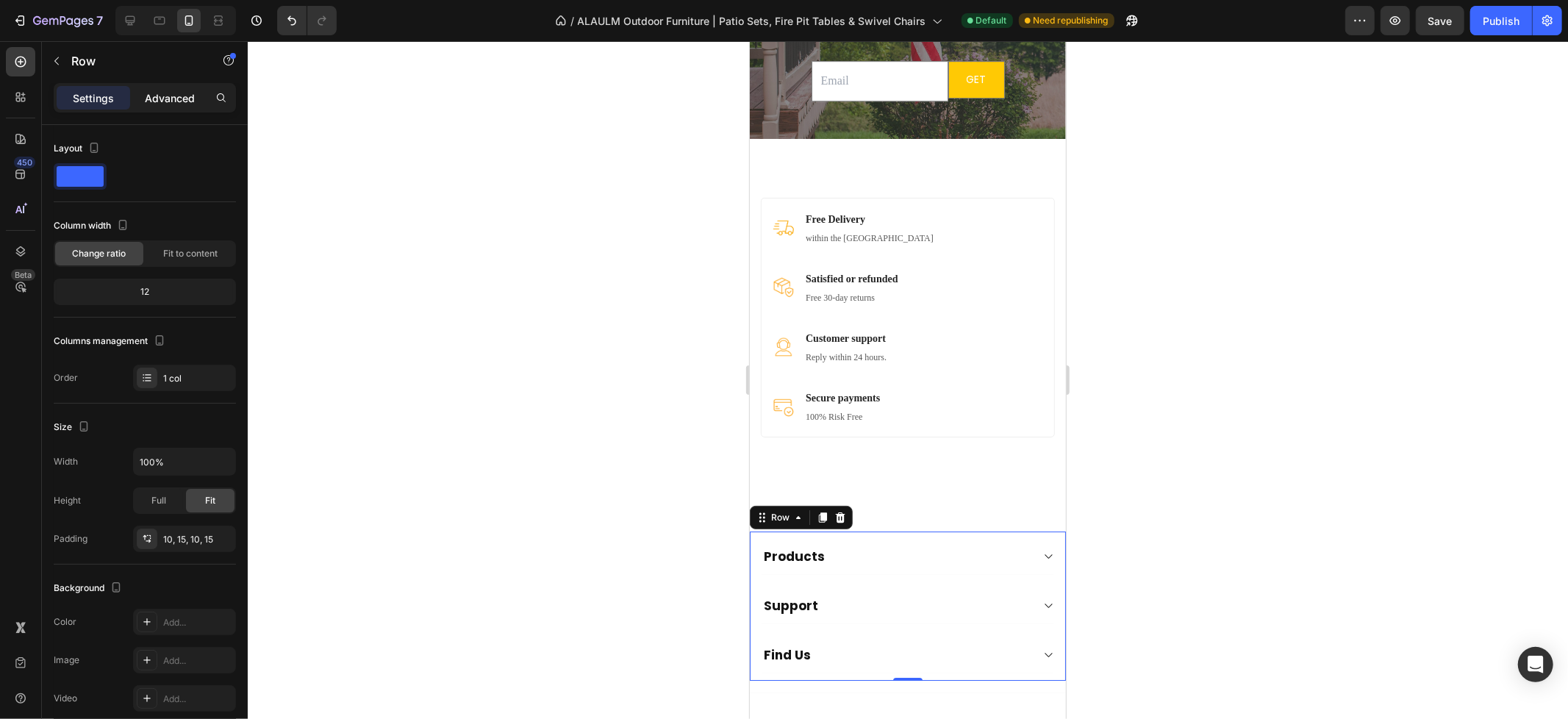
click at [180, 96] on p "Advanced" at bounding box center [170, 98] width 50 height 15
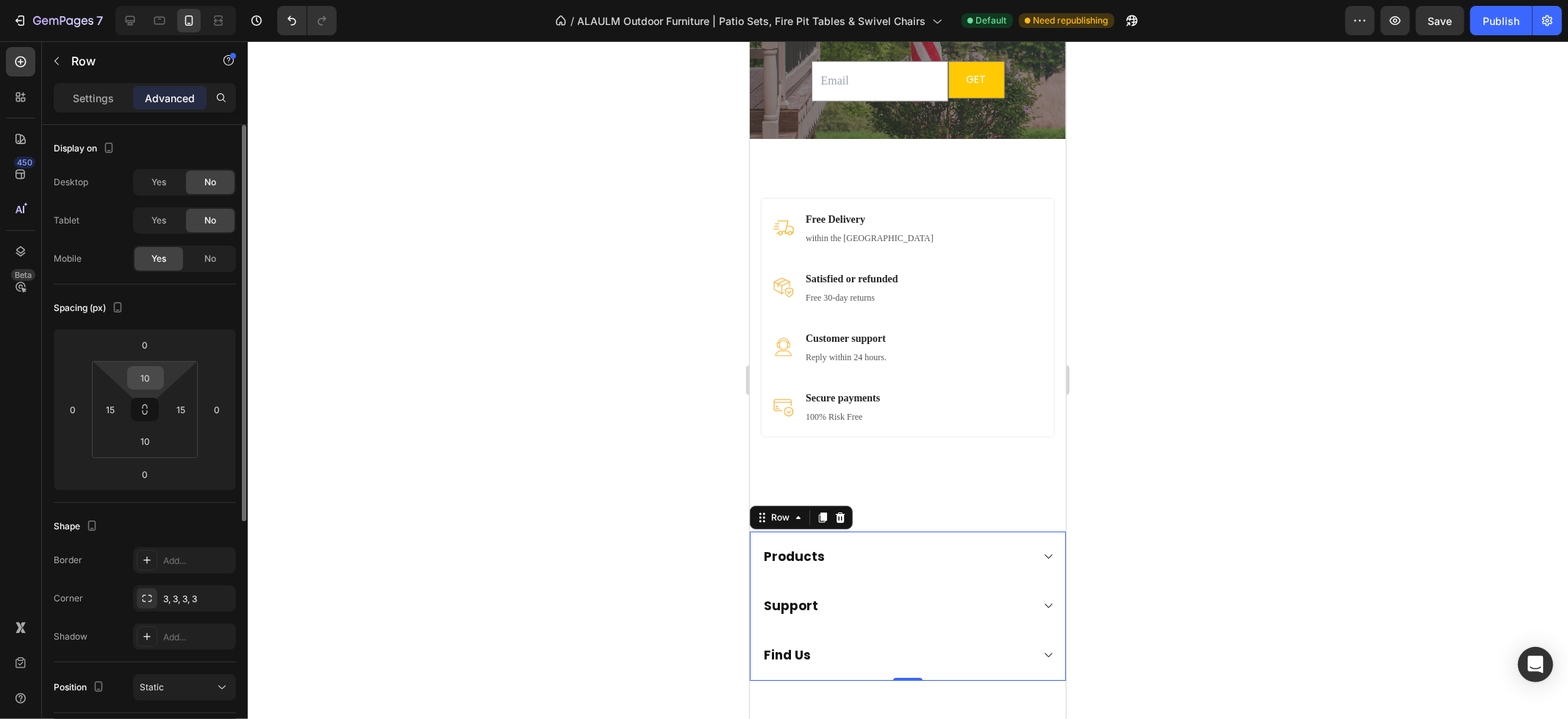
click at [153, 375] on input "10" at bounding box center [145, 378] width 30 height 22
type input "0"
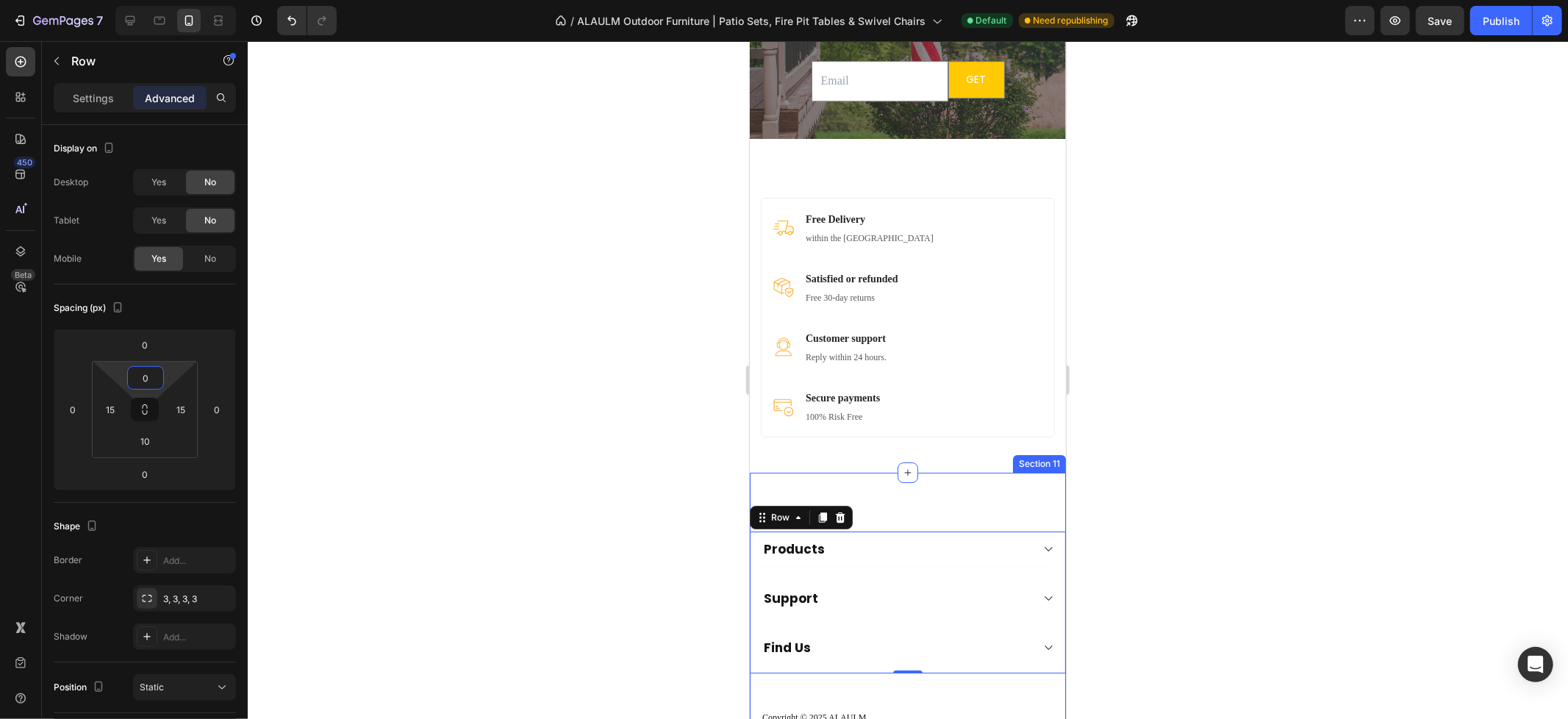
click at [1008, 489] on div "Products Text block Outdoor Furniture Button Indoor Furniture Button Heating Bu…" at bounding box center [907, 615] width 316 height 285
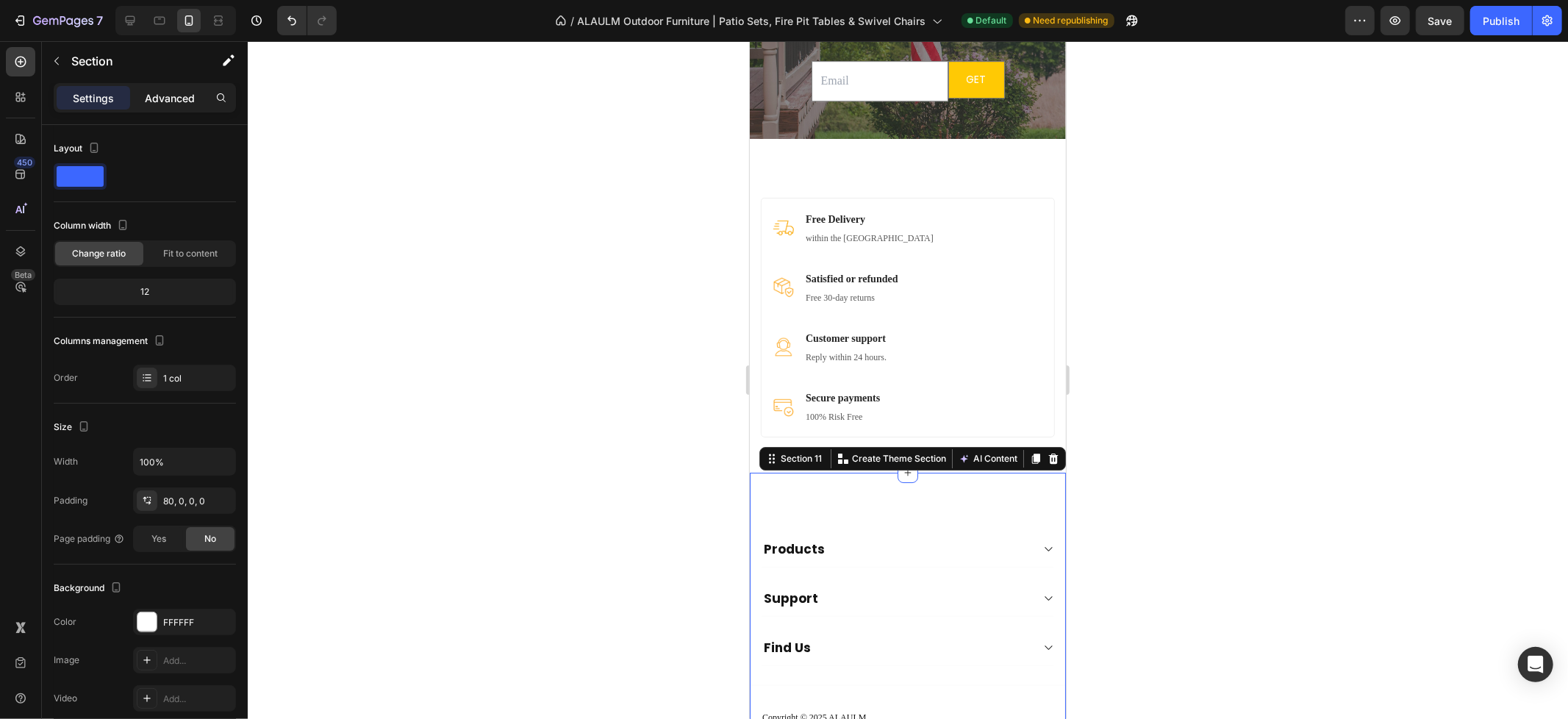
click at [163, 100] on p "Advanced" at bounding box center [170, 98] width 50 height 15
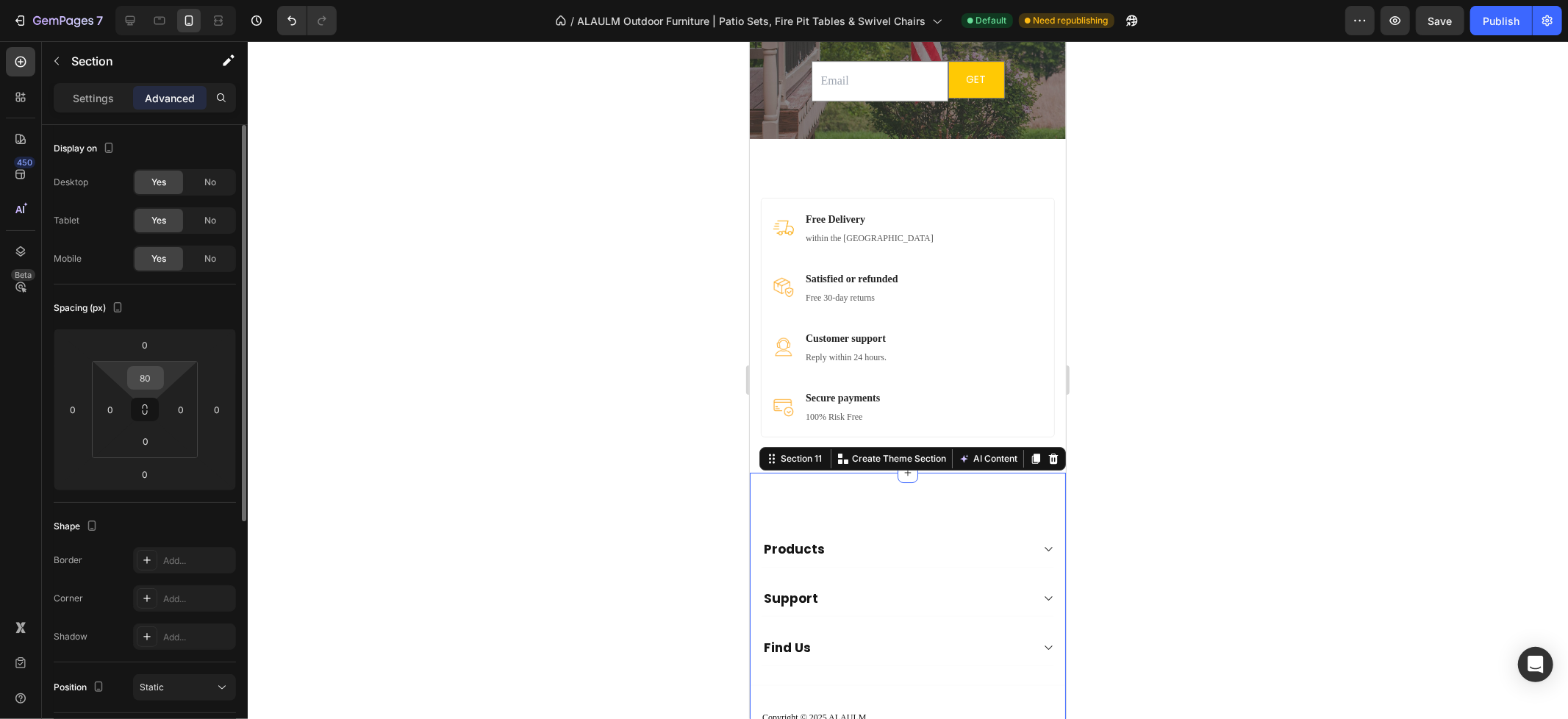
click at [163, 382] on div "80" at bounding box center [145, 378] width 37 height 23
click at [156, 378] on input "80" at bounding box center [145, 378] width 30 height 22
type input "0"
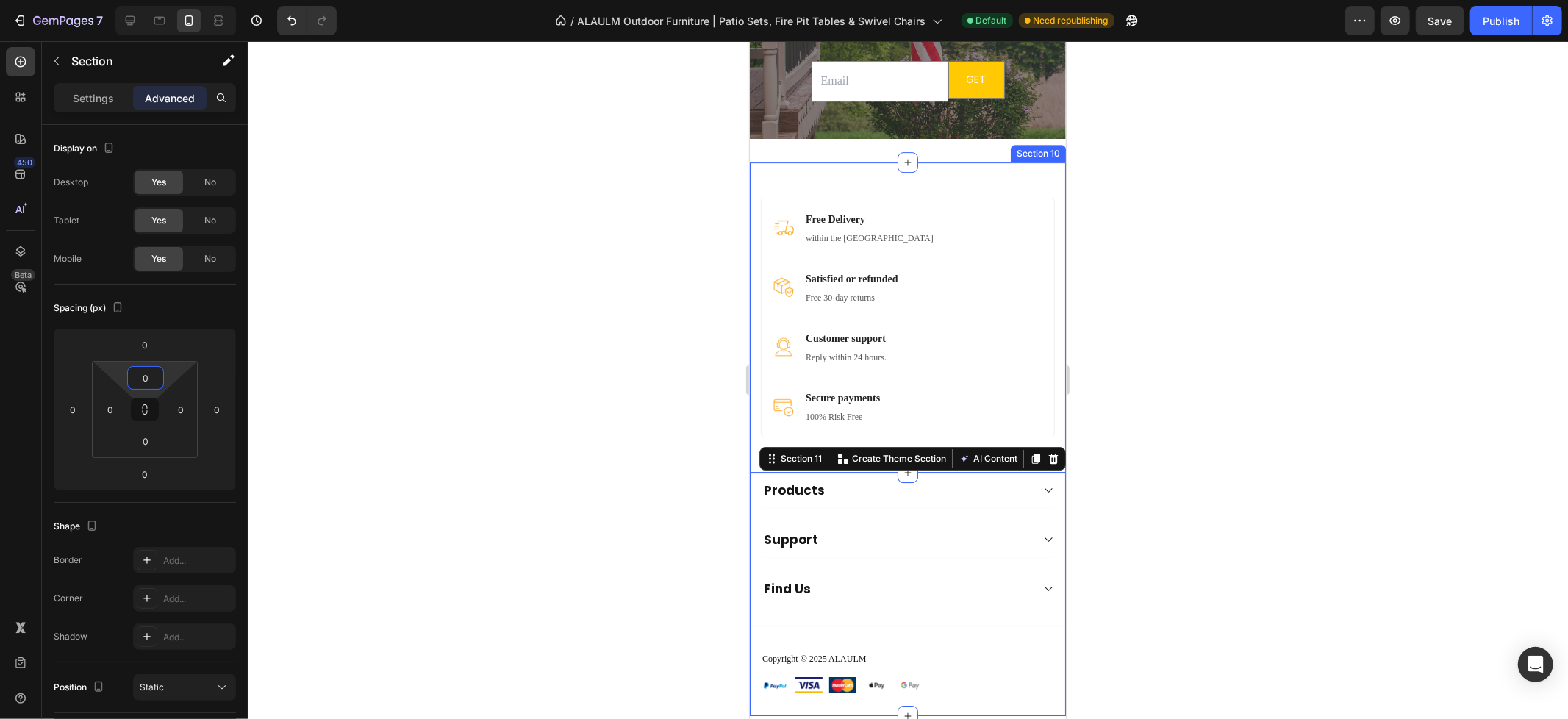
click at [1004, 176] on div "Image Free Delivery Text block within the United States Text block Row Image Sa…" at bounding box center [907, 317] width 316 height 311
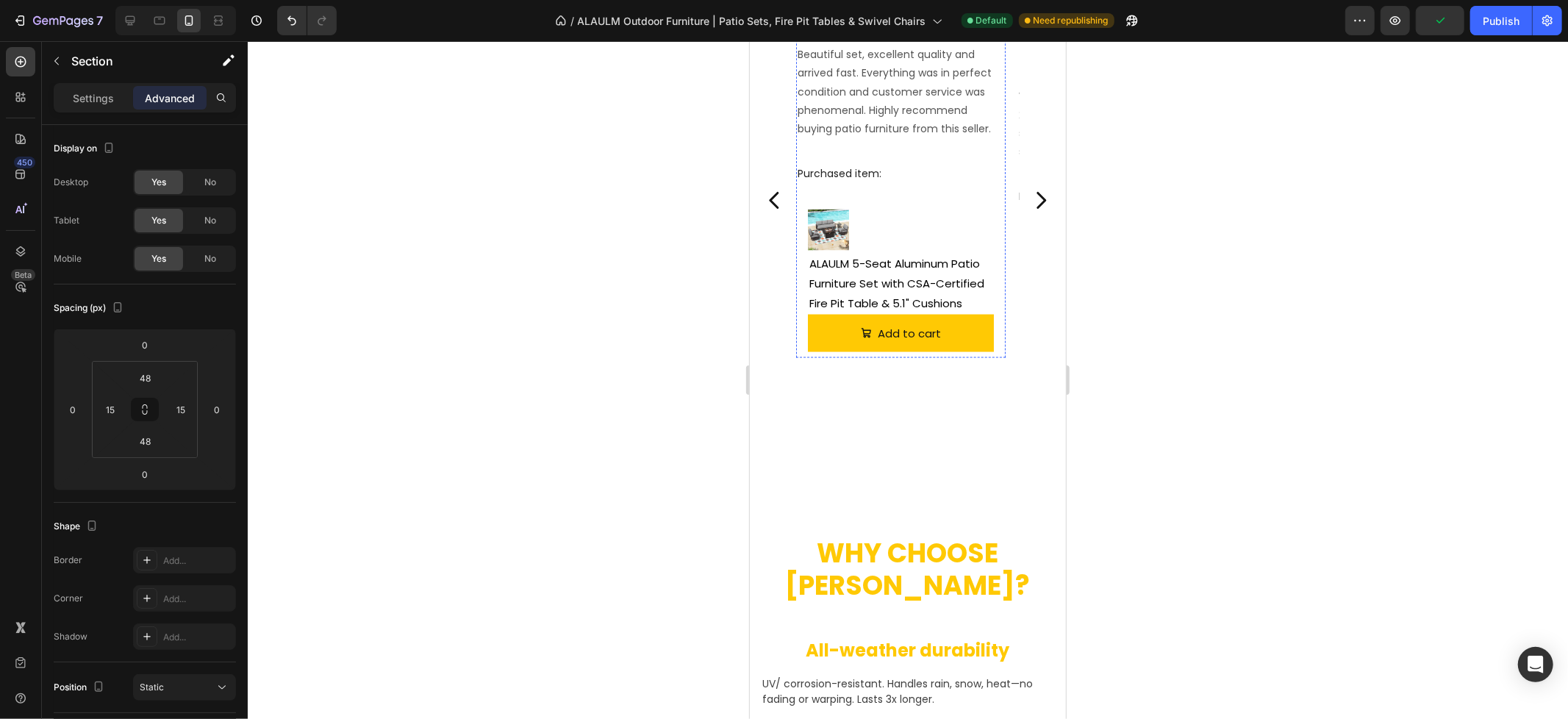
scroll to position [1691, 0]
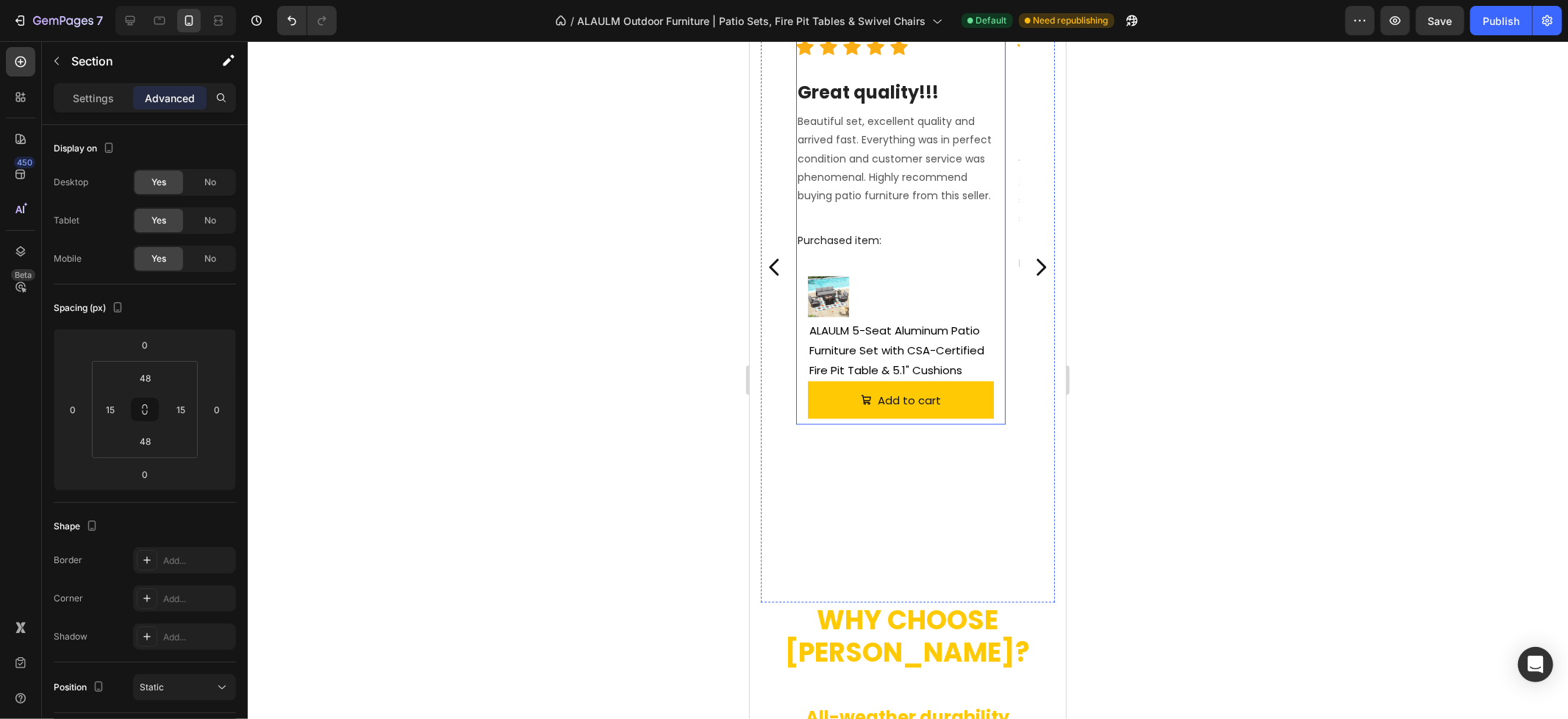
click at [1002, 355] on div "Terra Text block Reviews from Amazon Text block [DATE] Text block Row Title Lin…" at bounding box center [899, 180] width 209 height 487
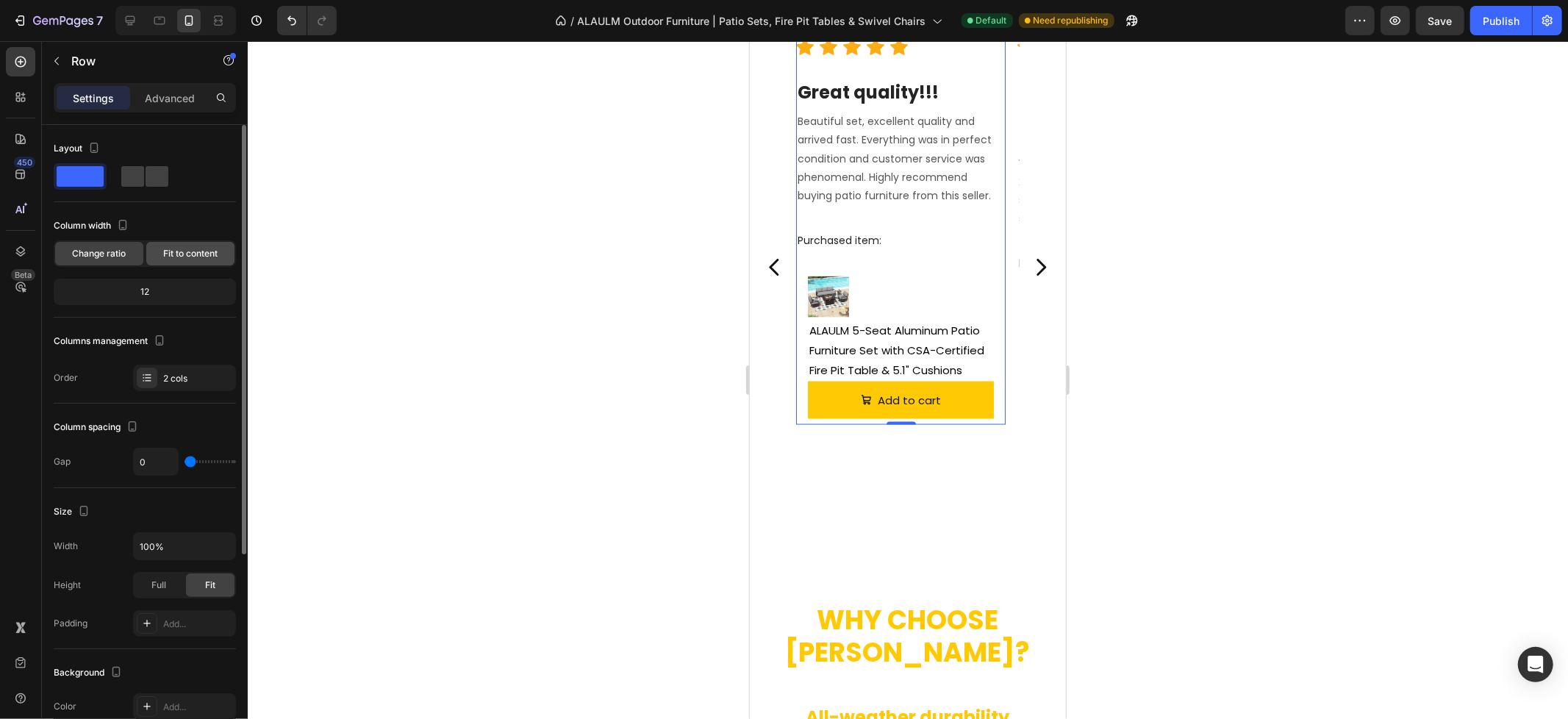
click at [206, 251] on span "Fit to content" at bounding box center [190, 253] width 55 height 13
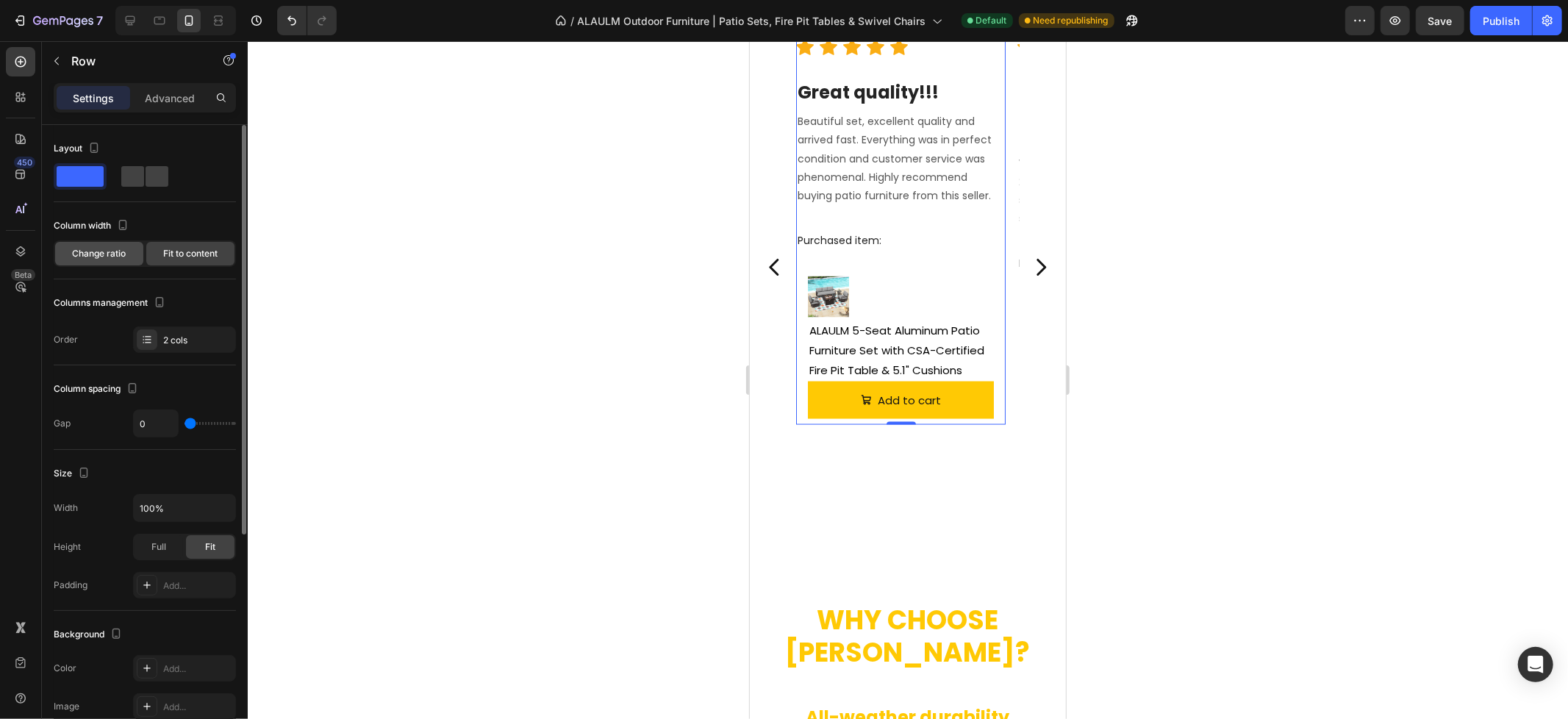
click at [76, 247] on span "Change ratio" at bounding box center [100, 253] width 54 height 13
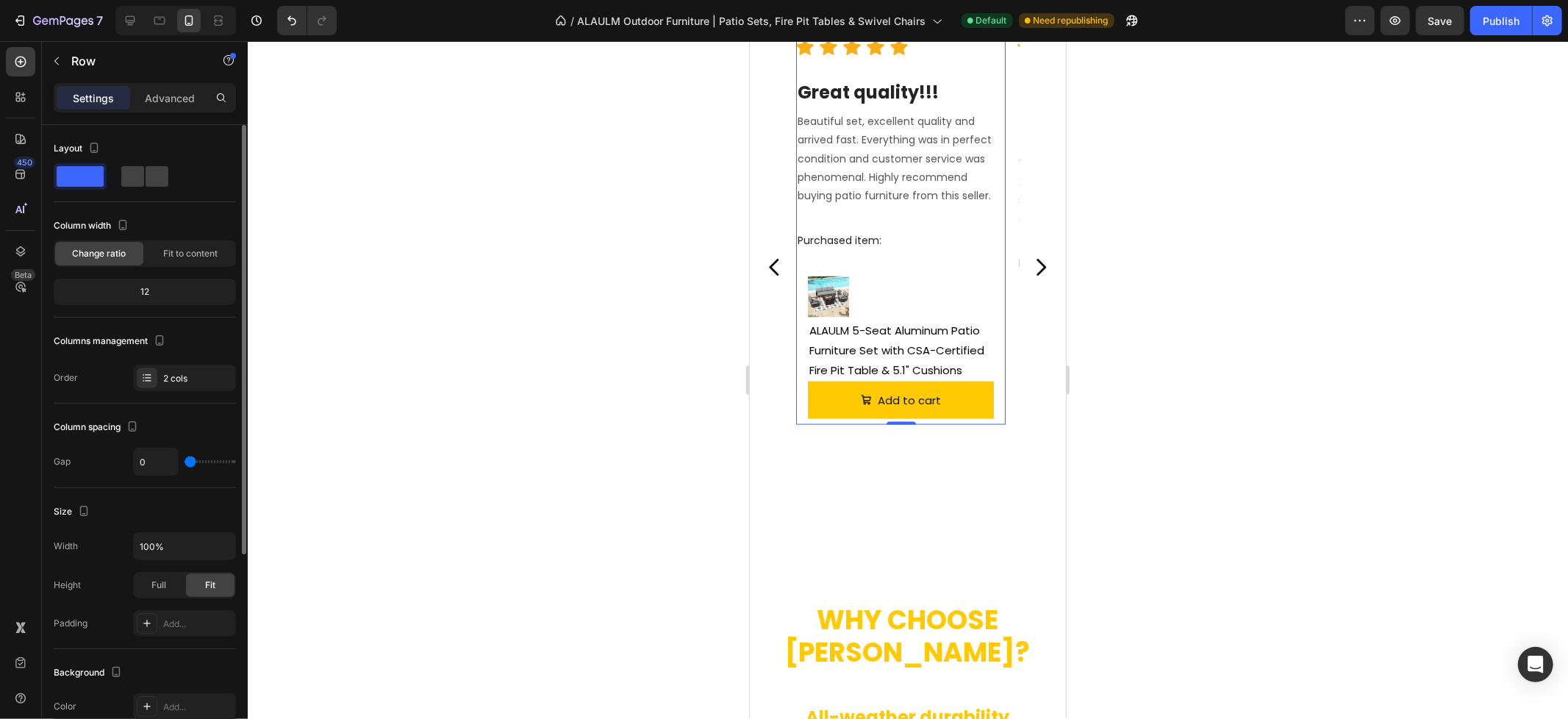
click at [165, 294] on div "12" at bounding box center [145, 292] width 177 height 21
click at [140, 292] on div "12" at bounding box center [145, 292] width 177 height 21
click at [1392, 122] on div at bounding box center [907, 380] width 1320 height 678
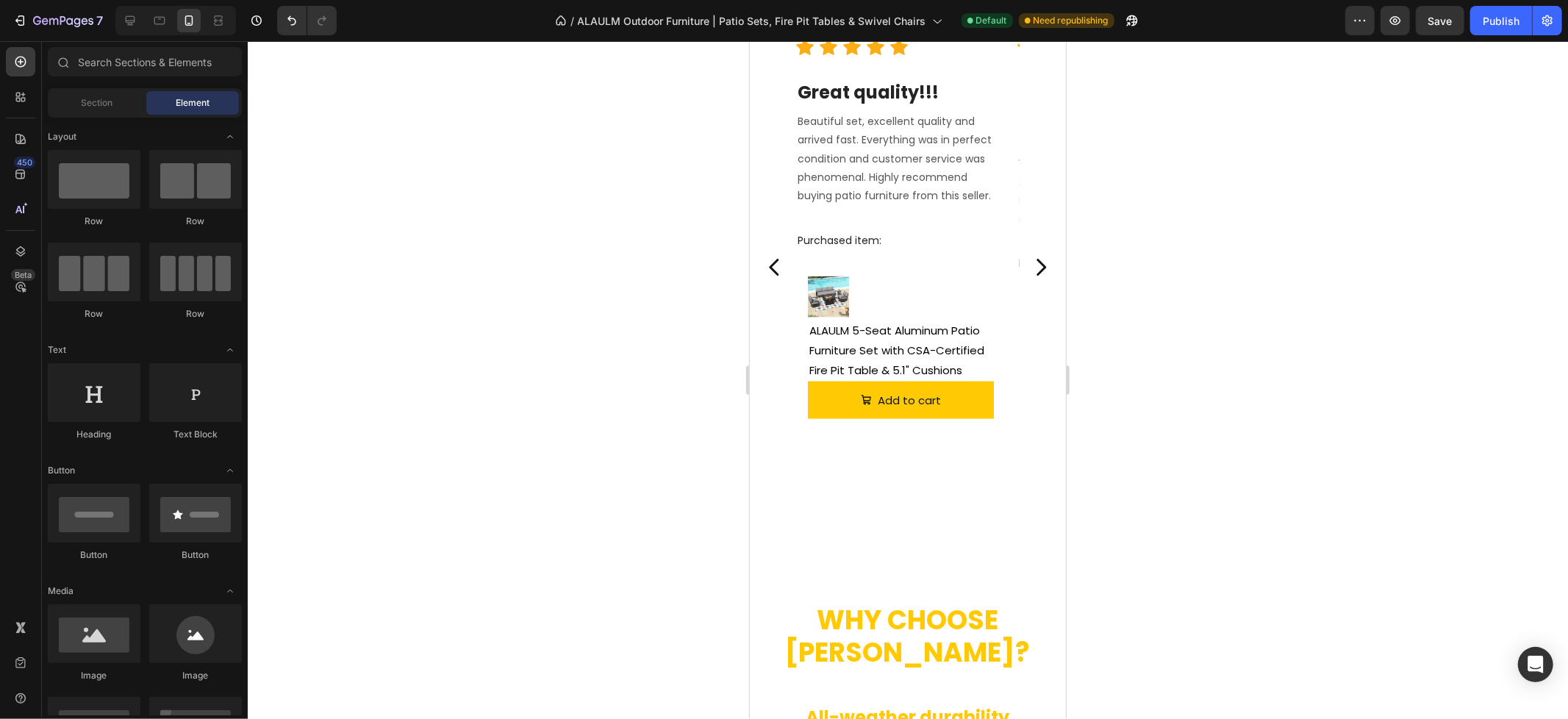
click at [1508, 22] on div "Publish" at bounding box center [1501, 21] width 37 height 15
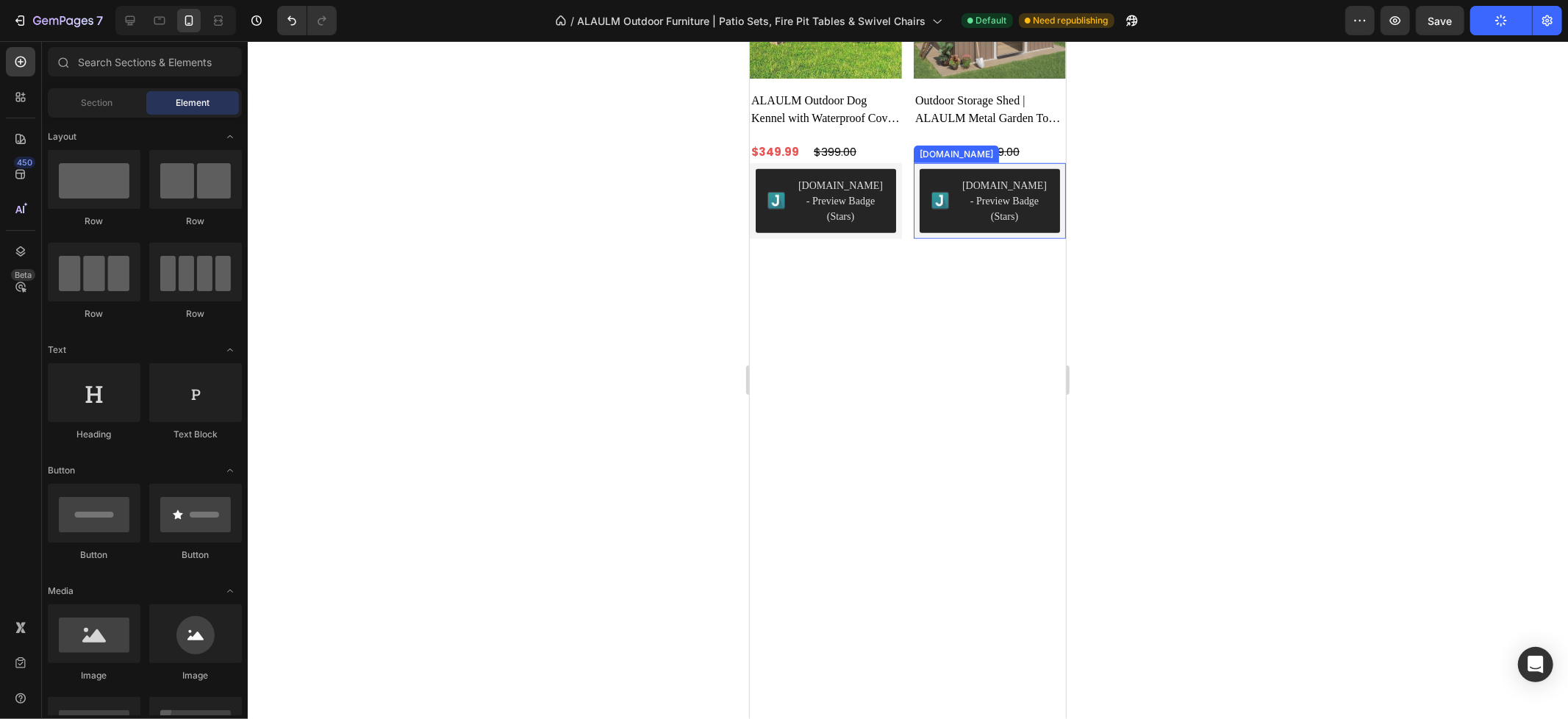
scroll to position [466, 0]
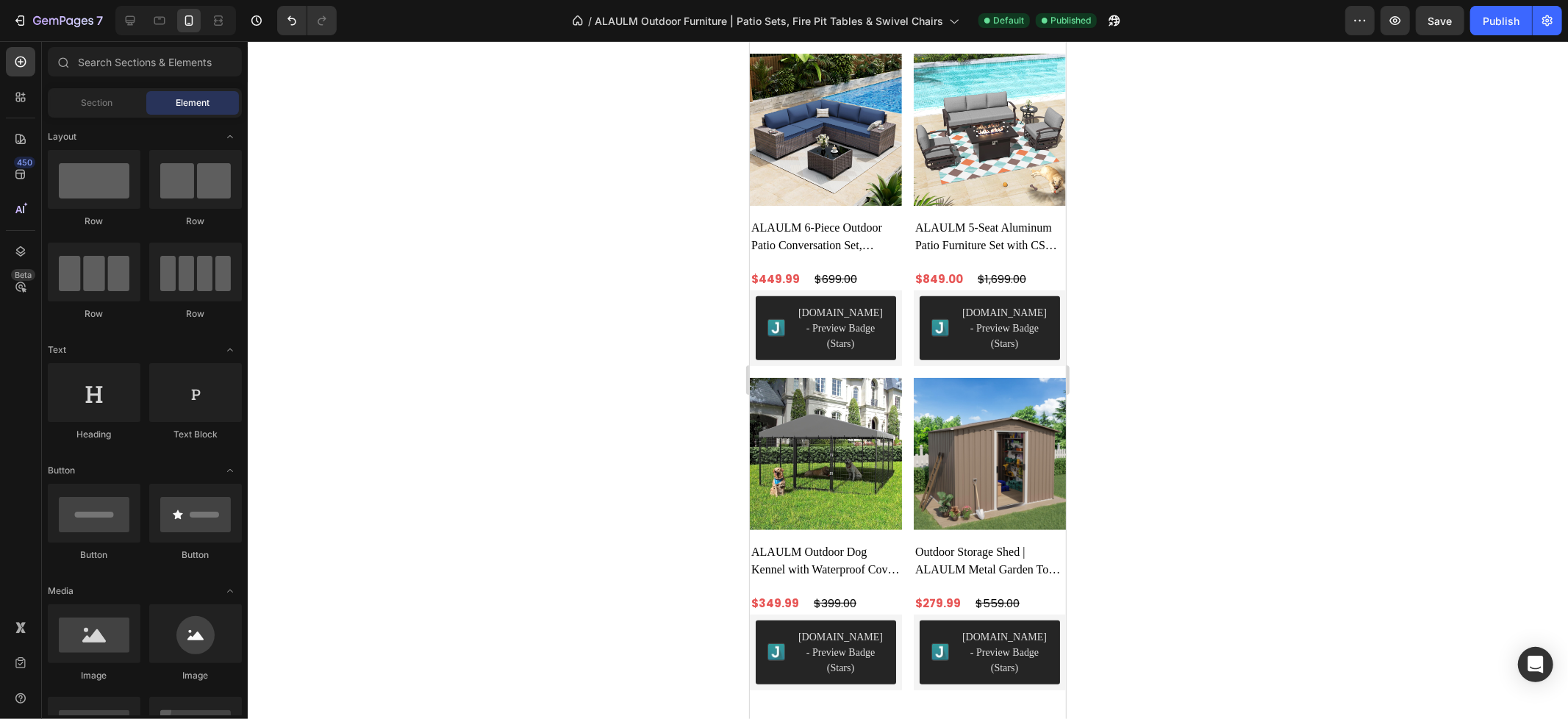
drag, startPoint x: 1363, startPoint y: 181, endPoint x: 1237, endPoint y: 219, distance: 131.6
click at [1363, 181] on div at bounding box center [907, 380] width 1320 height 678
click at [19, 19] on icon "button" at bounding box center [20, 21] width 14 height 14
